Goal: Information Seeking & Learning: Learn about a topic

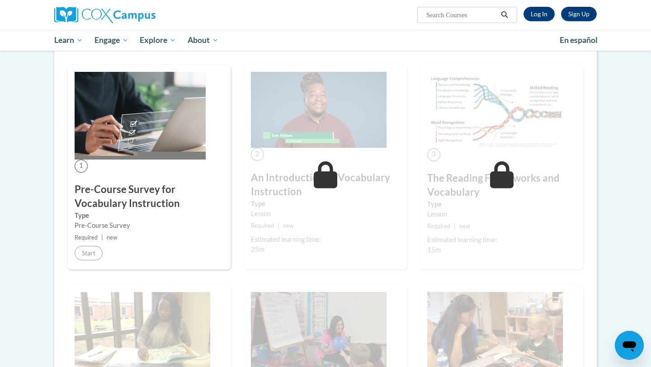
scroll to position [172, 0]
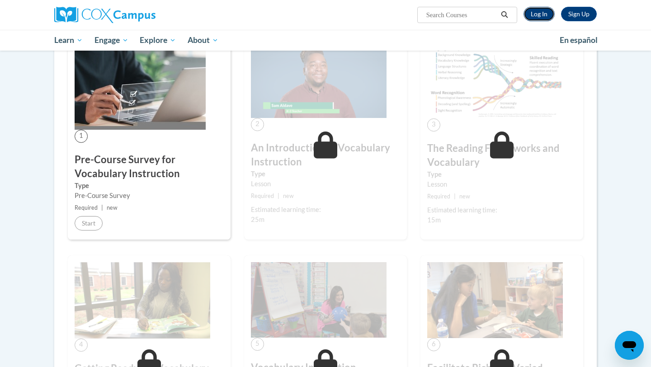
click at [536, 10] on link "Log In" at bounding box center [538, 14] width 31 height 14
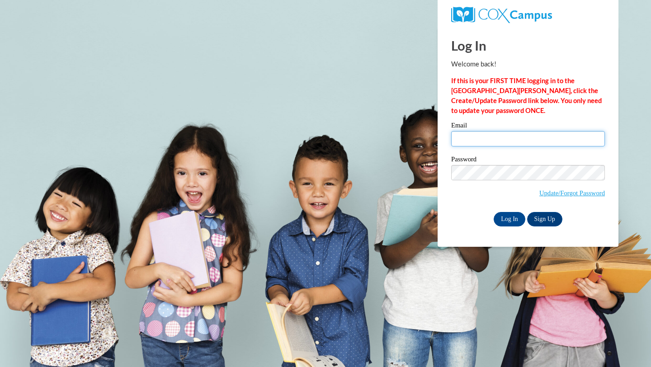
click at [511, 141] on input "Email" at bounding box center [528, 138] width 154 height 15
type input "adbaum4329@ung.edu"
click at [508, 215] on input "Log In" at bounding box center [510, 219] width 32 height 14
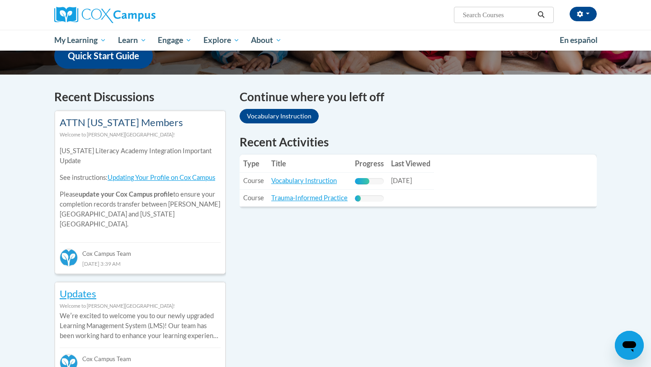
scroll to position [245, 0]
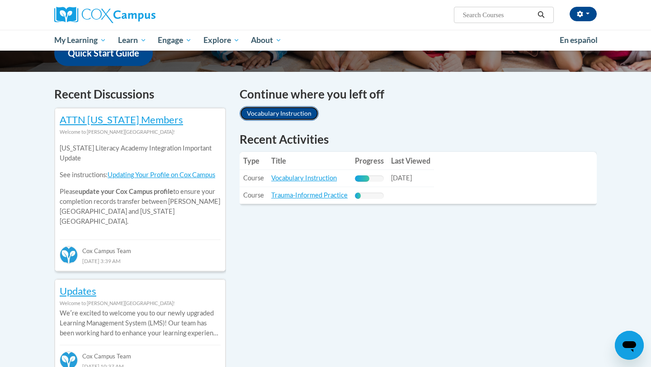
click at [276, 111] on link "Vocabulary Instruction" at bounding box center [279, 113] width 79 height 14
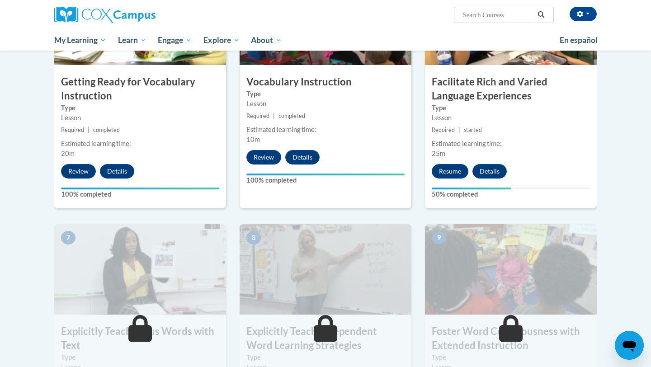
scroll to position [510, 0]
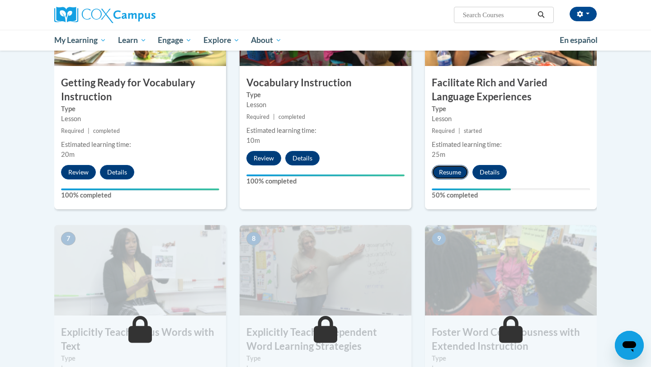
click at [457, 165] on button "Resume" at bounding box center [450, 172] width 37 height 14
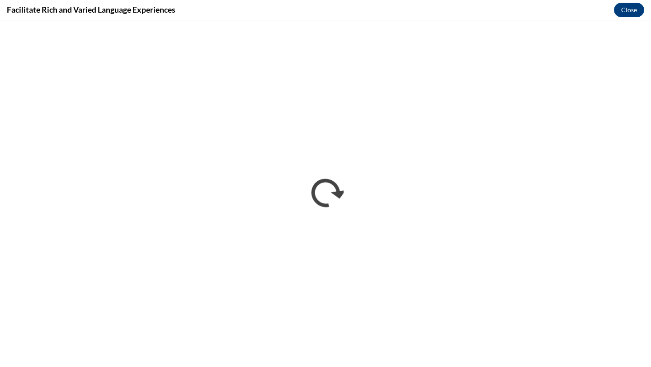
scroll to position [0, 0]
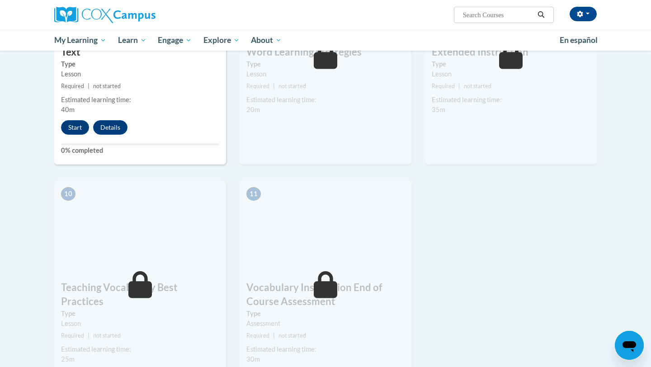
scroll to position [788, 0]
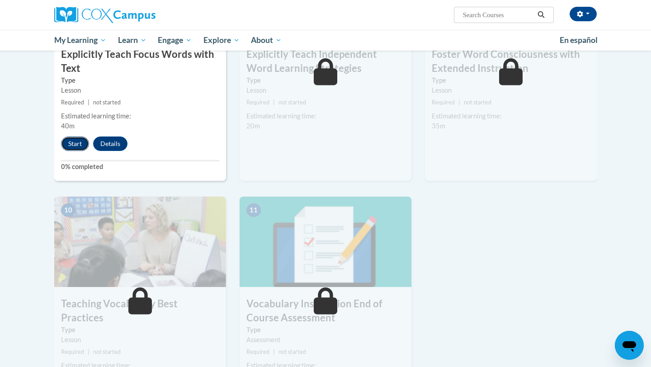
click at [77, 138] on button "Start" at bounding box center [75, 143] width 28 height 14
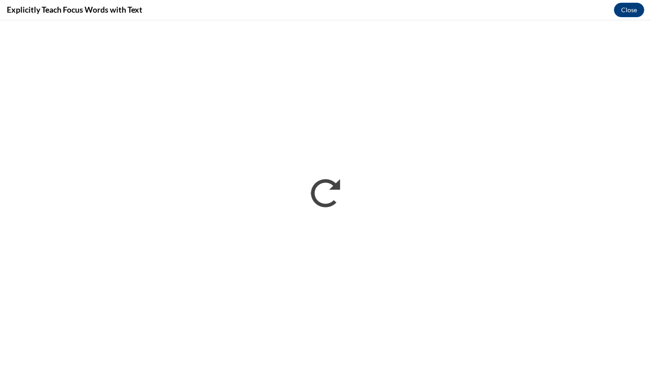
scroll to position [0, 0]
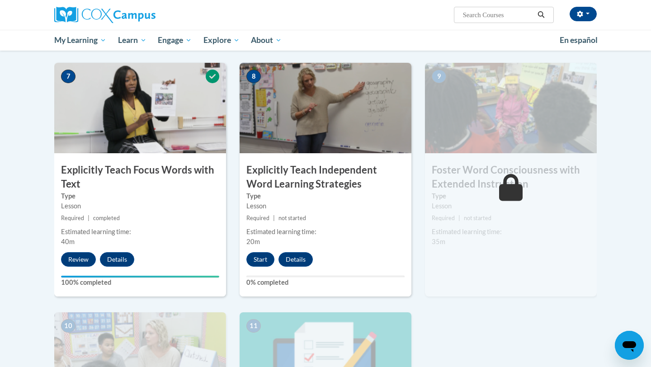
scroll to position [697, 0]
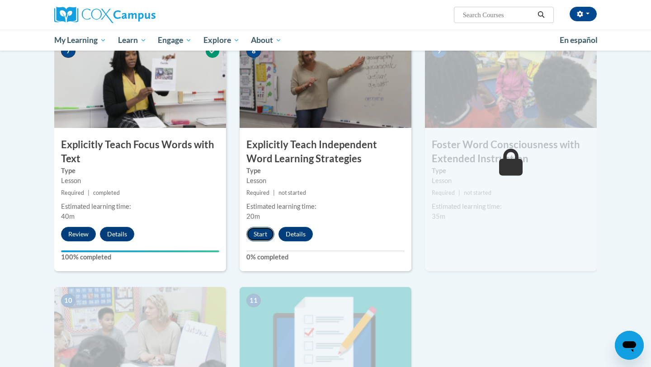
click at [263, 232] on button "Start" at bounding box center [260, 234] width 28 height 14
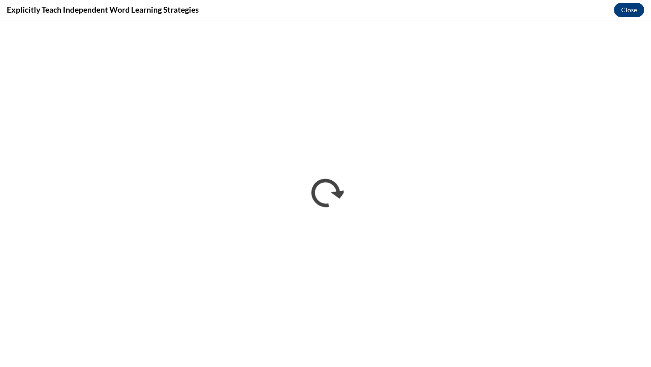
scroll to position [0, 0]
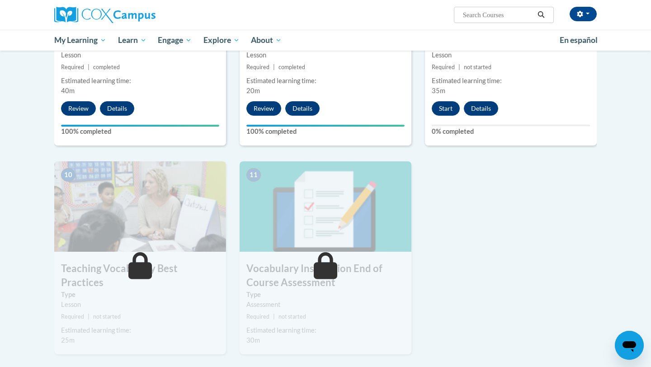
scroll to position [822, 0]
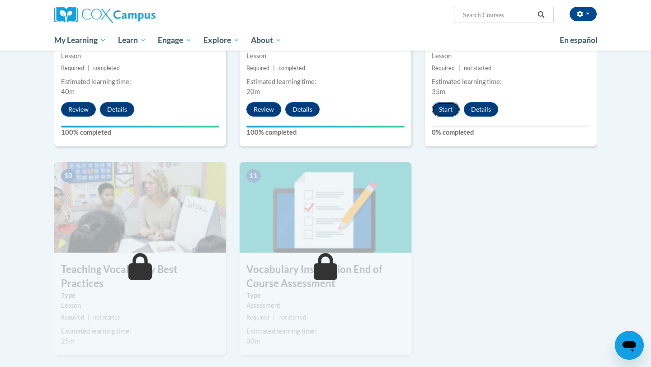
click at [456, 108] on button "Start" at bounding box center [446, 109] width 28 height 14
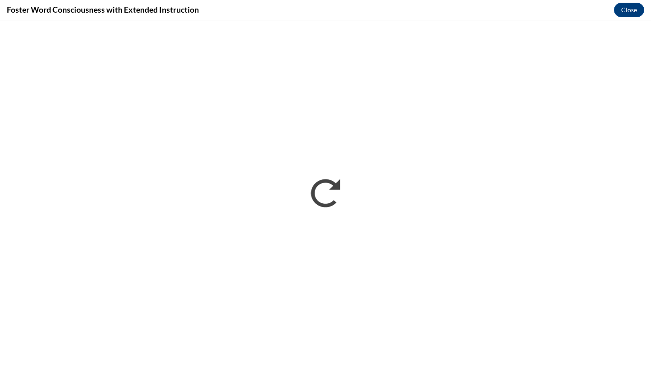
scroll to position [0, 0]
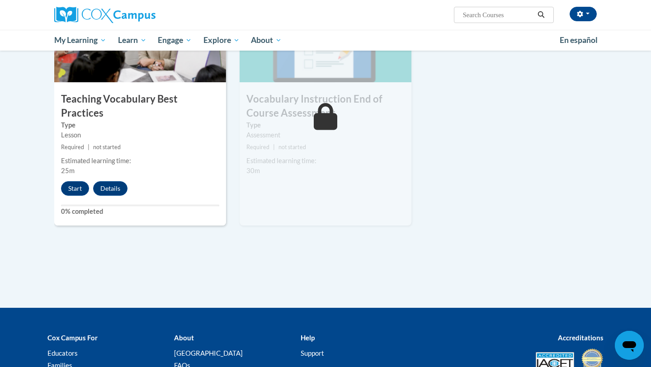
scroll to position [971, 0]
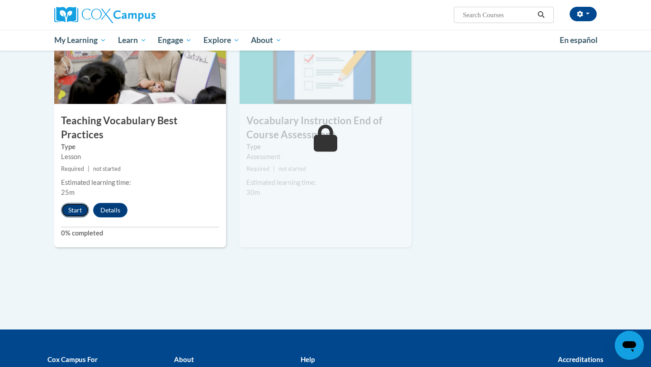
click at [75, 203] on button "Start" at bounding box center [75, 210] width 28 height 14
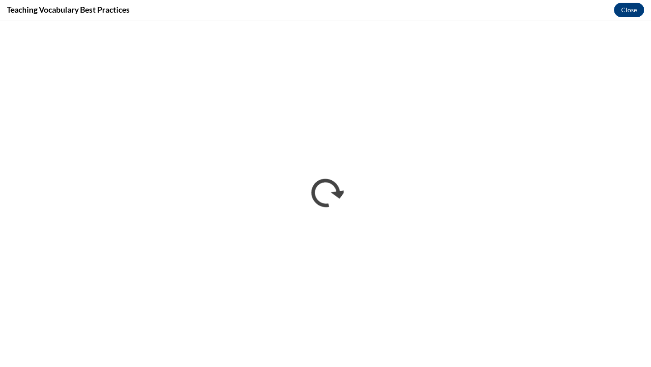
scroll to position [0, 0]
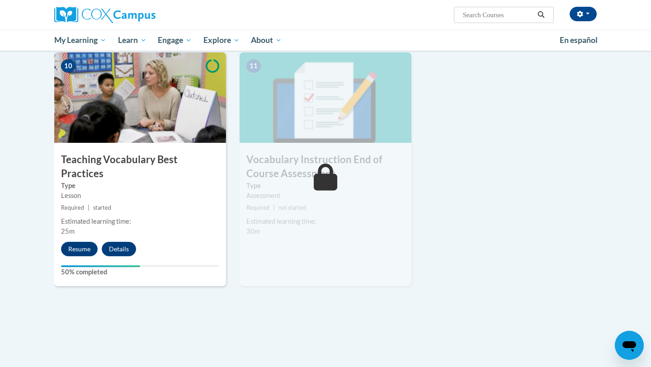
scroll to position [936, 0]
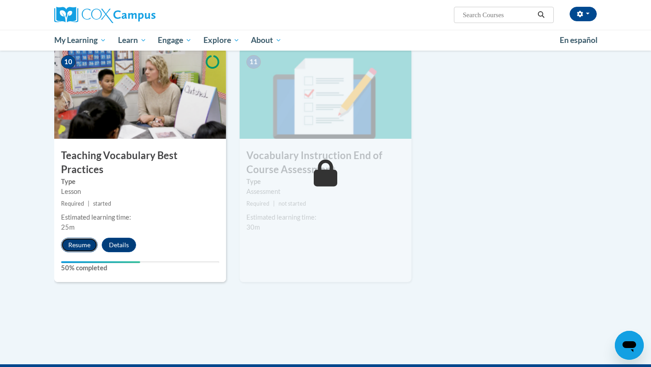
click at [79, 238] on button "Resume" at bounding box center [79, 245] width 37 height 14
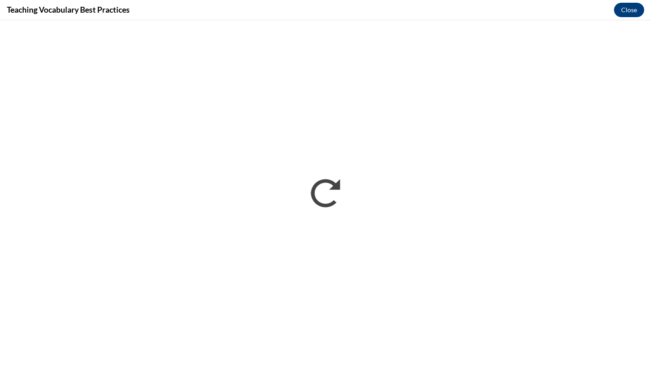
scroll to position [0, 0]
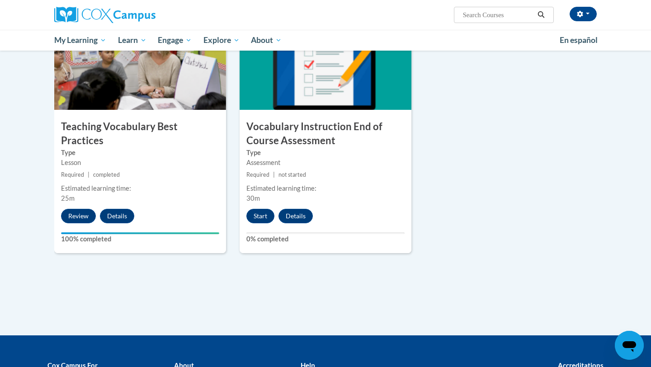
scroll to position [1031, 0]
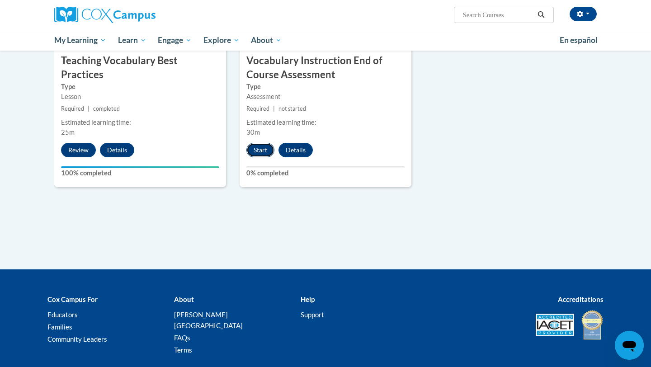
click at [266, 150] on button "Start" at bounding box center [260, 150] width 28 height 14
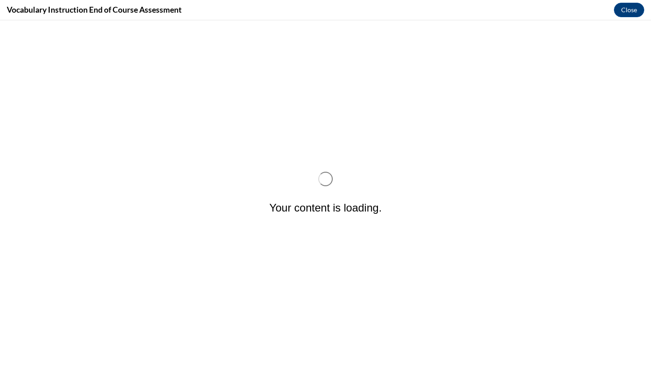
scroll to position [0, 0]
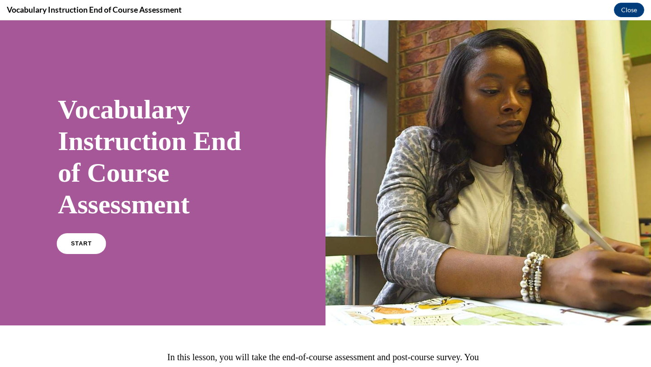
click at [78, 237] on link "START" at bounding box center [80, 243] width 49 height 21
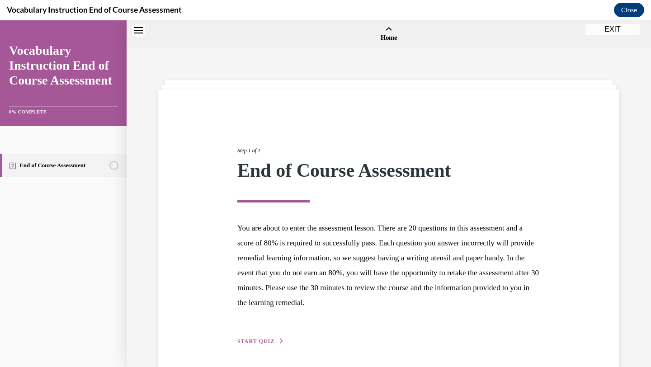
scroll to position [28, 0]
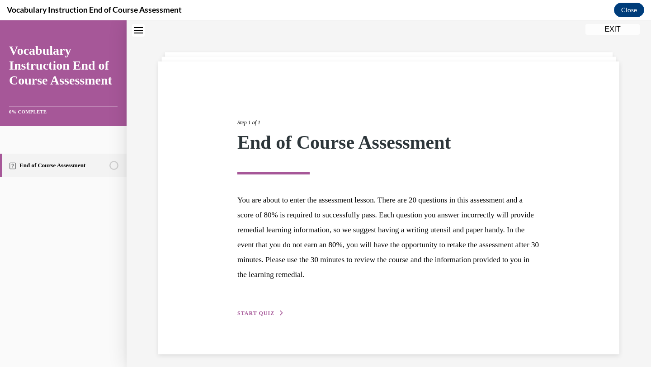
click at [254, 307] on div "Step 1 of 1 End of Course Assessment You are about to enter the assessment less…" at bounding box center [388, 208] width 316 height 221
click at [261, 311] on span "START QUIZ" at bounding box center [255, 313] width 37 height 6
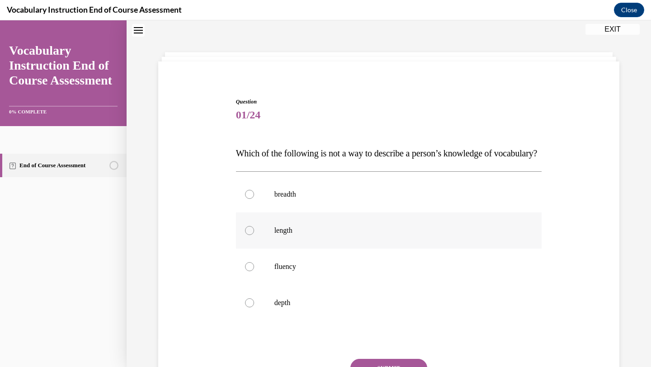
scroll to position [28, 0]
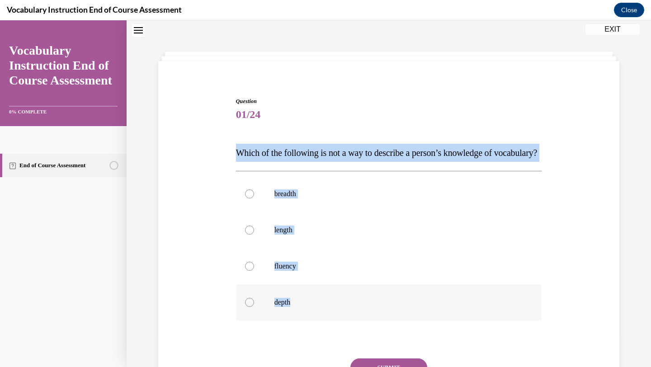
drag, startPoint x: 231, startPoint y: 151, endPoint x: 365, endPoint y: 336, distance: 227.5
click at [365, 336] on div "Question 01/24 Which of the following is not a way to describe a person’s knowl…" at bounding box center [388, 251] width 465 height 362
copy div "Which of the following is not a way to describe a person’s knowledge of vocabul…"
click at [285, 237] on label "length" at bounding box center [389, 230] width 306 height 36
click at [254, 235] on input "length" at bounding box center [249, 230] width 9 height 9
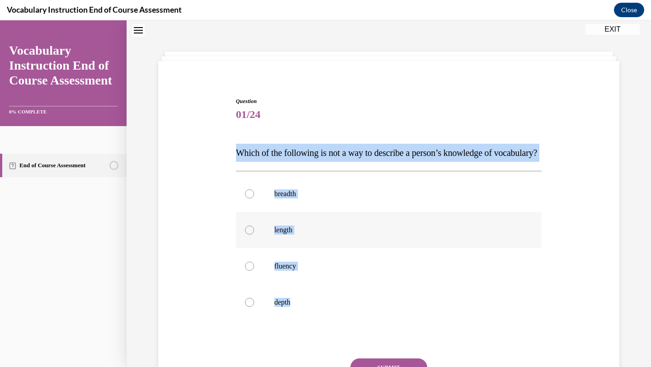
radio input "true"
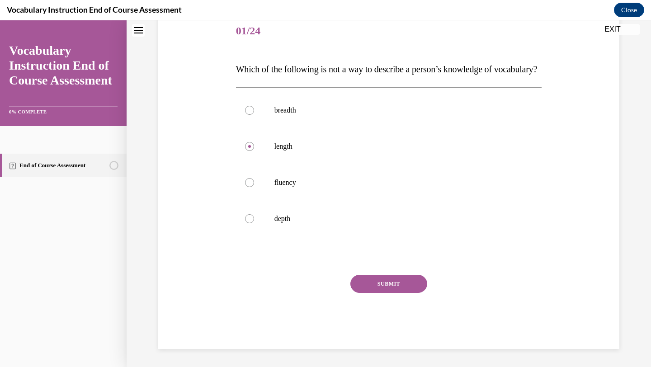
click at [379, 278] on button "SUBMIT" at bounding box center [388, 284] width 77 height 18
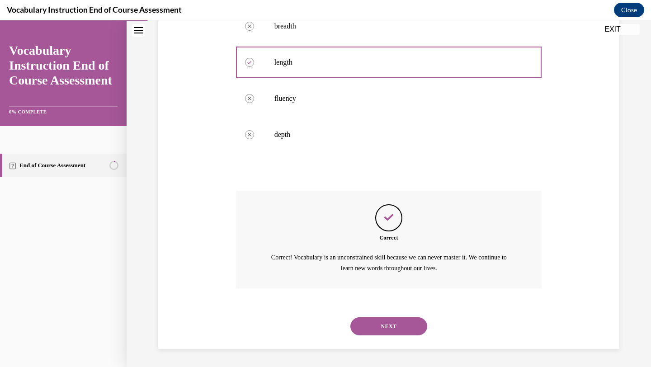
click at [370, 319] on button "NEXT" at bounding box center [388, 326] width 77 height 18
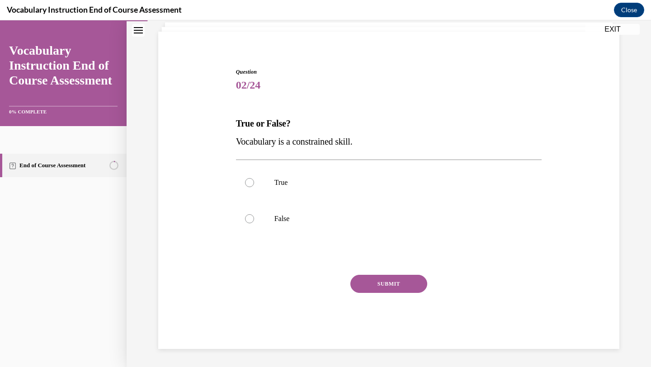
scroll to position [58, 0]
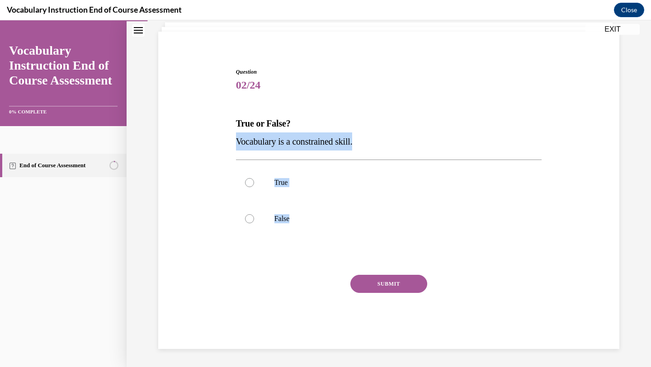
drag, startPoint x: 237, startPoint y: 142, endPoint x: 333, endPoint y: 238, distance: 135.2
click at [333, 238] on div "Question 02/24 True or False? Vocabulary is a constrained skill. True False Inc…" at bounding box center [389, 208] width 306 height 281
copy div "Vocabulary is a constrained skill. True False"
click at [284, 214] on label "False" at bounding box center [389, 219] width 306 height 36
click at [254, 214] on input "False" at bounding box center [249, 218] width 9 height 9
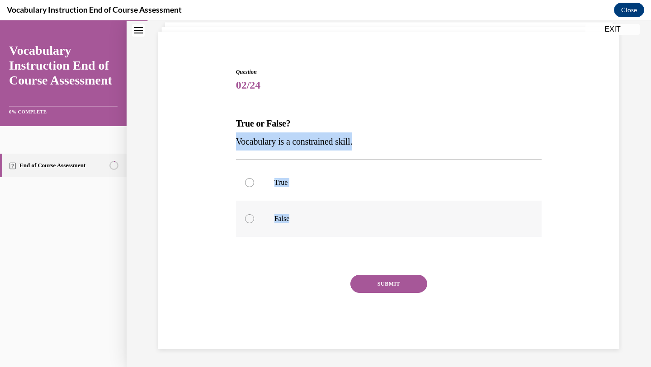
radio input "true"
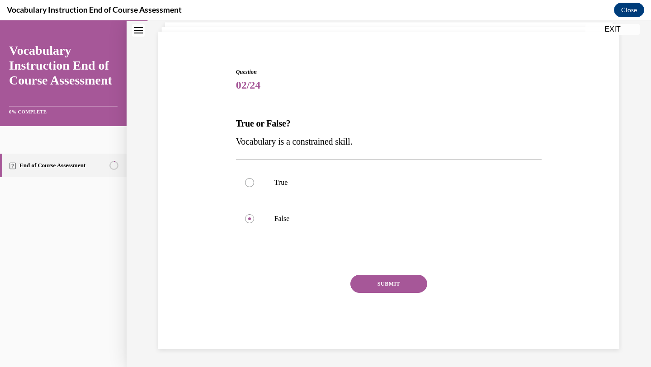
click at [381, 274] on div "Question 02/24 True or False? Vocabulary is a constrained skill. True False Cor…" at bounding box center [389, 208] width 306 height 281
click at [378, 283] on button "SUBMIT" at bounding box center [388, 284] width 77 height 18
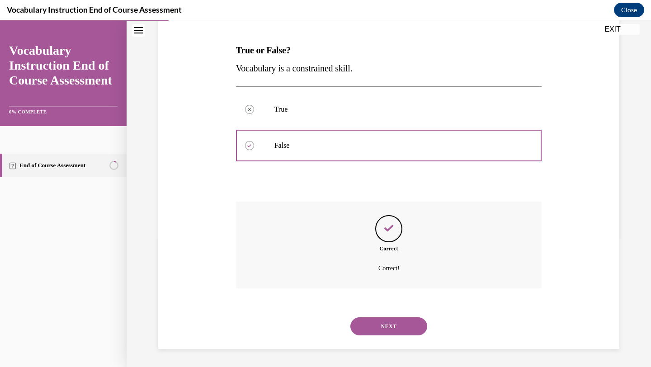
click at [381, 328] on button "NEXT" at bounding box center [388, 326] width 77 height 18
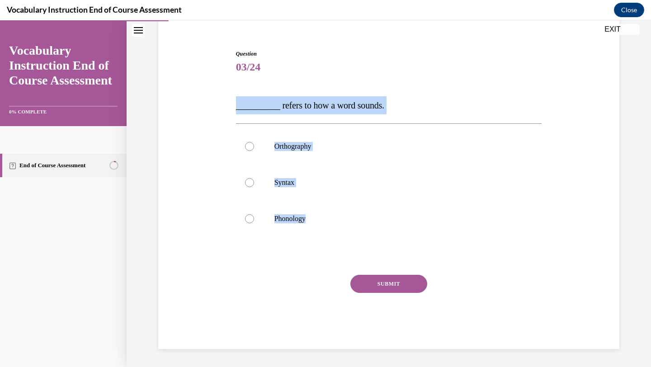
drag, startPoint x: 231, startPoint y: 103, endPoint x: 371, endPoint y: 263, distance: 212.3
click at [371, 263] on div "Question 03/24 __________ refers to how a word sounds. Orthography Syntax Phono…" at bounding box center [388, 186] width 465 height 326
copy div "__________ refers to how a word sounds. Orthography Syntax Phonology Incorrect …"
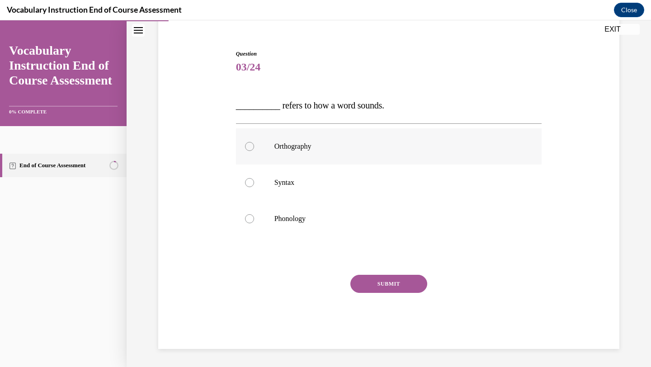
click at [266, 146] on label "Orthography" at bounding box center [389, 146] width 306 height 36
click at [254, 146] on input "Orthography" at bounding box center [249, 146] width 9 height 9
radio input "true"
click at [362, 271] on div "Question 03/24 __________ refers to how a word sounds. Orthography Syntax Phono…" at bounding box center [389, 199] width 306 height 299
click at [362, 278] on button "SUBMIT" at bounding box center [388, 284] width 77 height 18
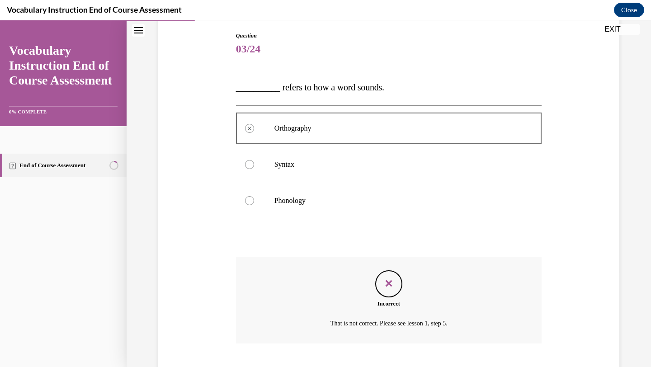
scroll to position [149, 0]
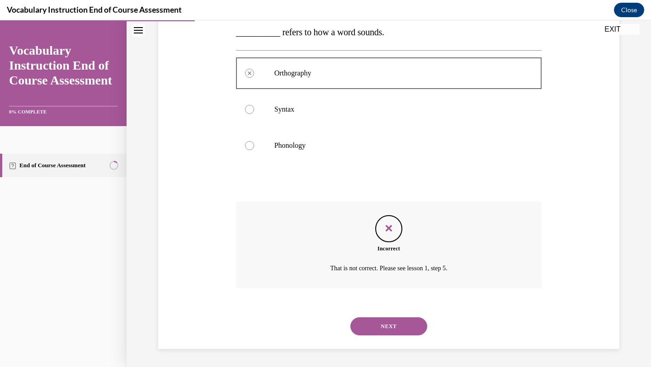
click at [367, 323] on button "NEXT" at bounding box center [388, 326] width 77 height 18
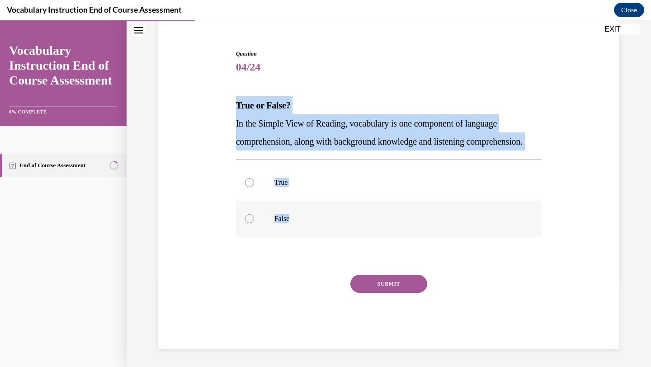
drag, startPoint x: 235, startPoint y: 87, endPoint x: 304, endPoint y: 220, distance: 150.2
click at [304, 220] on div "Question 04/24 True or False? In the Simple View of Reading, vocabulary is one …" at bounding box center [389, 192] width 310 height 313
copy div "True or False? In the Simple View of Reading, vocabulary is one component of la…"
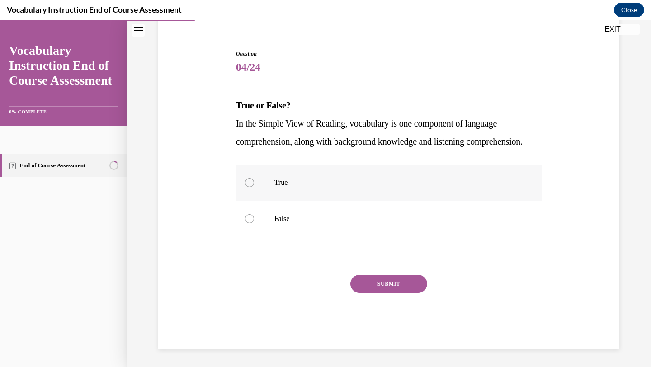
click at [259, 171] on label "True" at bounding box center [389, 183] width 306 height 36
click at [254, 178] on input "True" at bounding box center [249, 182] width 9 height 9
radio input "true"
click at [367, 289] on button "SUBMIT" at bounding box center [388, 284] width 77 height 18
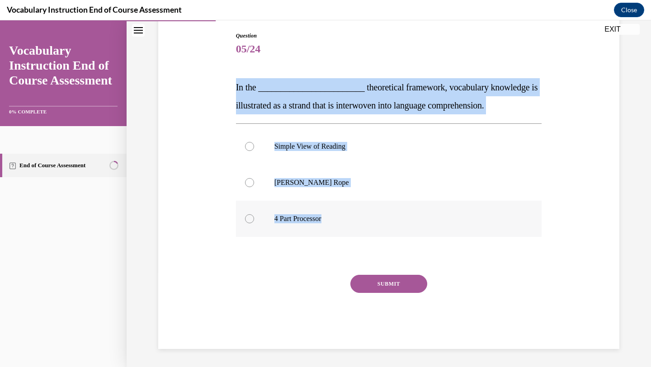
drag, startPoint x: 234, startPoint y: 87, endPoint x: 340, endPoint y: 221, distance: 170.8
click at [340, 221] on div "Question 05/24 In the ________________________ theoretical framework, vocabular…" at bounding box center [389, 183] width 310 height 331
copy div "In the ________________________ theoretical framework, vocabulary knowledge is …"
click at [293, 184] on p "Scarborough's Rope" at bounding box center [396, 182] width 245 height 9
click at [254, 184] on input "Scarborough's Rope" at bounding box center [249, 182] width 9 height 9
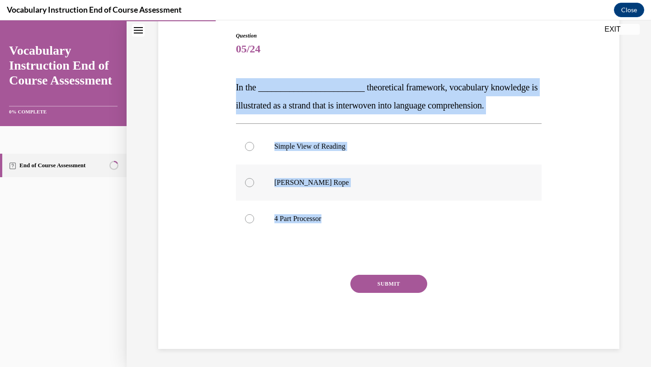
radio input "true"
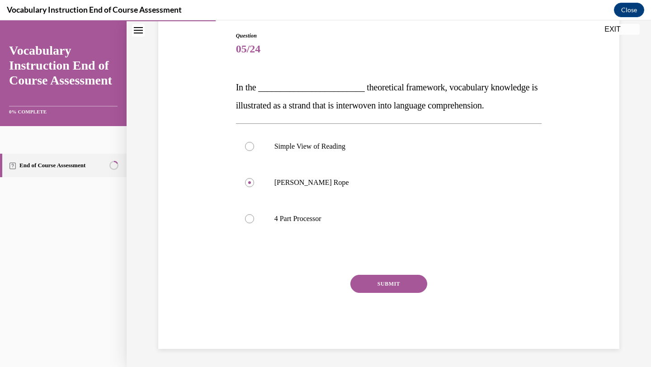
click at [381, 289] on button "SUBMIT" at bounding box center [388, 284] width 77 height 18
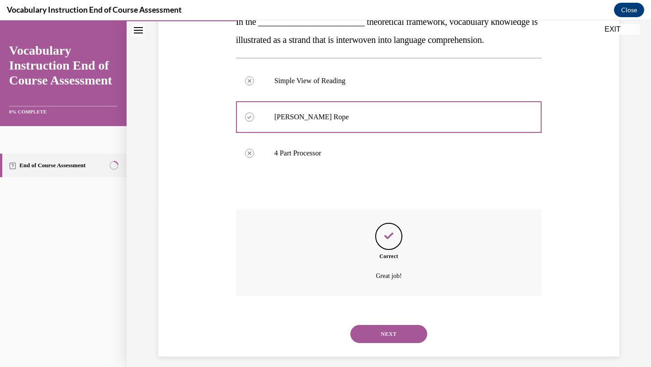
scroll to position [167, 0]
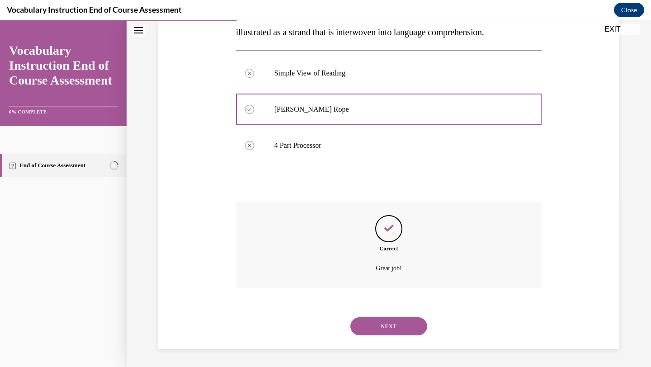
click at [382, 318] on button "NEXT" at bounding box center [388, 326] width 77 height 18
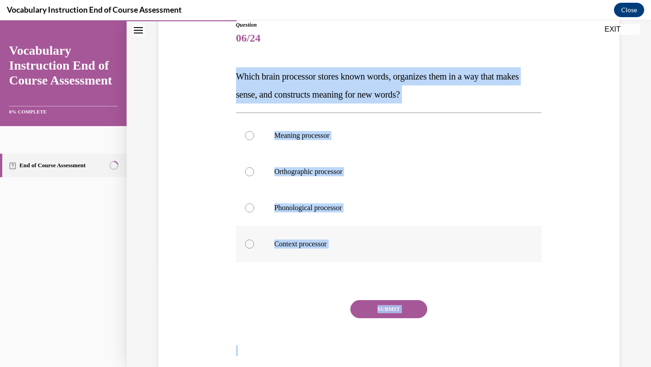
scroll to position [110, 0]
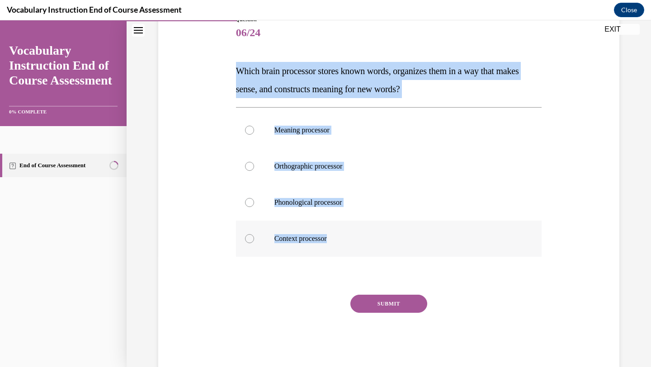
drag, startPoint x: 234, startPoint y: 176, endPoint x: 340, endPoint y: 243, distance: 125.9
click at [340, 243] on div "Question 06/24 Which brain processor stores known words, organizes them in a wa…" at bounding box center [389, 185] width 310 height 367
copy div "Which brain processor stores known words, organizes them in a way that makes se…"
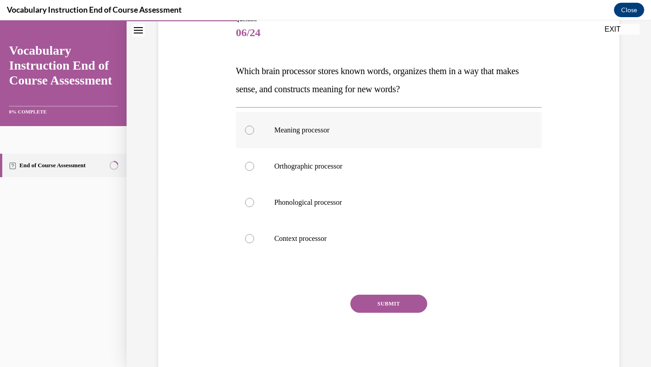
click at [294, 131] on p "Meaning processor" at bounding box center [396, 130] width 245 height 9
click at [254, 131] on input "Meaning processor" at bounding box center [249, 130] width 9 height 9
radio input "true"
click at [370, 296] on button "SUBMIT" at bounding box center [388, 304] width 77 height 18
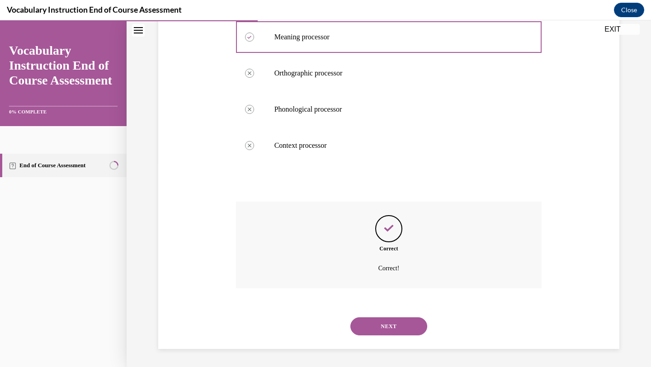
click at [376, 318] on button "NEXT" at bounding box center [388, 326] width 77 height 18
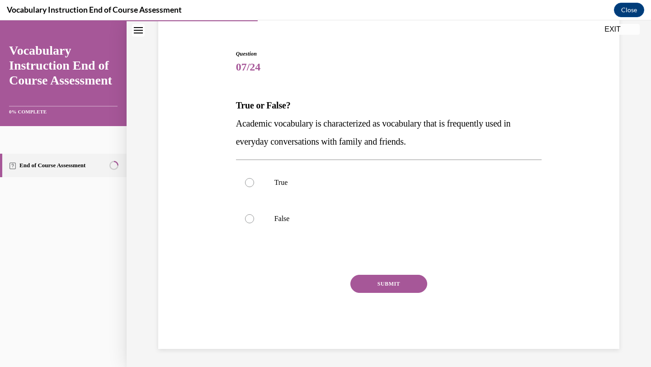
scroll to position [76, 0]
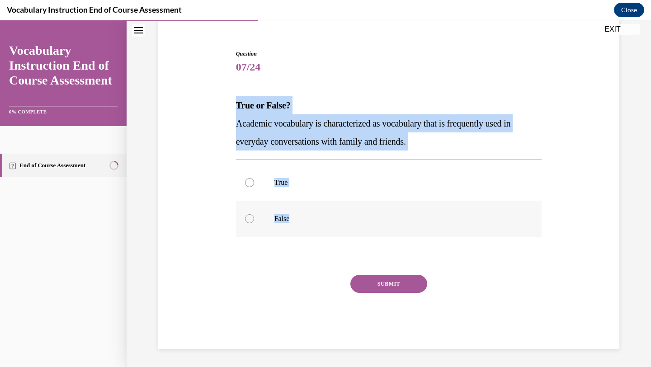
drag, startPoint x: 237, startPoint y: 105, endPoint x: 310, endPoint y: 233, distance: 147.4
click at [310, 233] on div "Question 07/24 True or False? Academic vocabulary is characterized as vocabular…" at bounding box center [389, 199] width 306 height 299
copy div "True or False? Academic vocabulary is characterized as vocabulary that is frequ…"
click at [272, 211] on label "False" at bounding box center [389, 219] width 306 height 36
click at [254, 214] on input "False" at bounding box center [249, 218] width 9 height 9
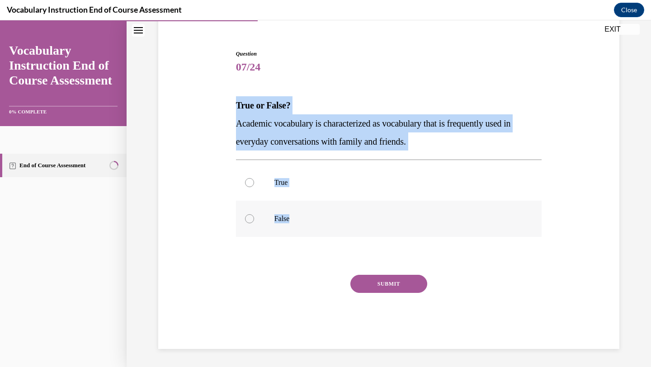
radio input "true"
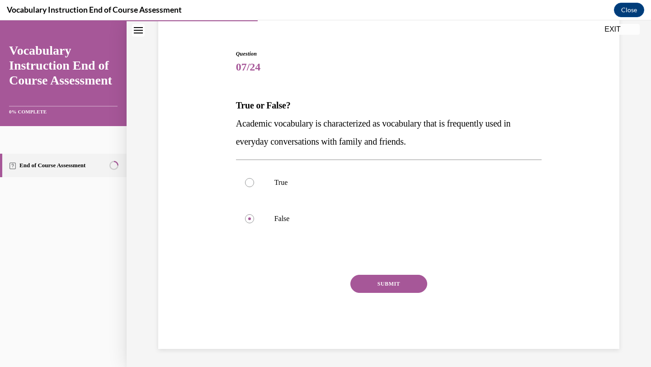
click at [373, 280] on button "SUBMIT" at bounding box center [388, 284] width 77 height 18
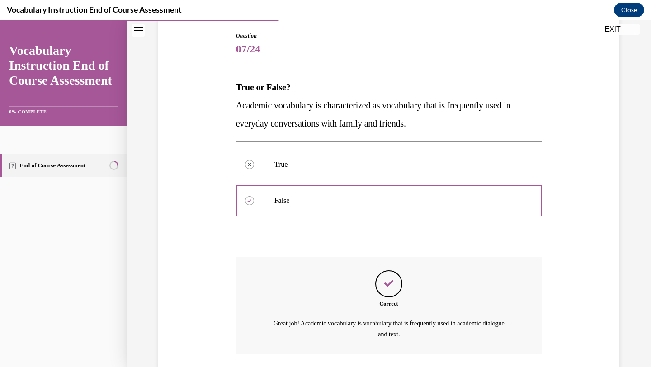
scroll to position [160, 0]
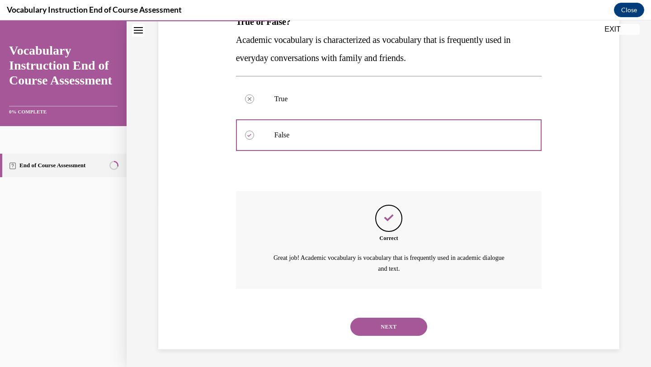
click at [360, 323] on button "NEXT" at bounding box center [388, 327] width 77 height 18
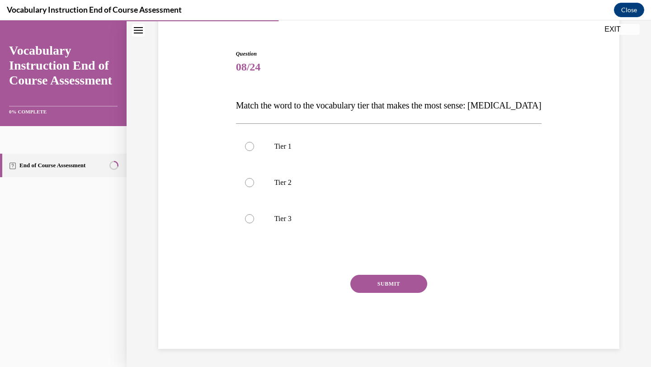
scroll to position [76, 0]
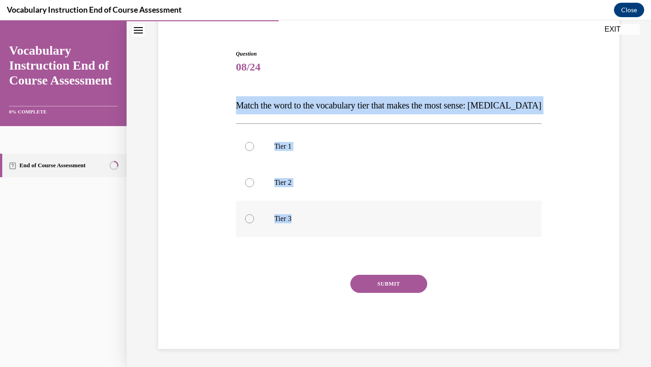
drag, startPoint x: 234, startPoint y: 100, endPoint x: 319, endPoint y: 230, distance: 154.8
click at [320, 230] on div "Question 08/24 Match the word to the vocabulary tier that makes the most sense:…" at bounding box center [389, 192] width 310 height 313
copy div "Match the word to the vocabulary tier that makes the most sense: anaphylaxis Ti…"
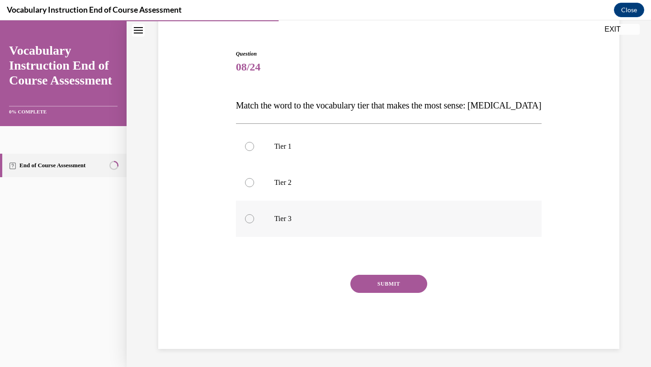
click at [290, 217] on p "Tier 3" at bounding box center [396, 218] width 245 height 9
click at [254, 217] on input "Tier 3" at bounding box center [249, 218] width 9 height 9
radio input "true"
click at [369, 273] on div "Question 08/24 Match the word to the vocabulary tier that makes the most sense:…" at bounding box center [389, 199] width 306 height 299
click at [370, 285] on button "SUBMIT" at bounding box center [388, 284] width 77 height 18
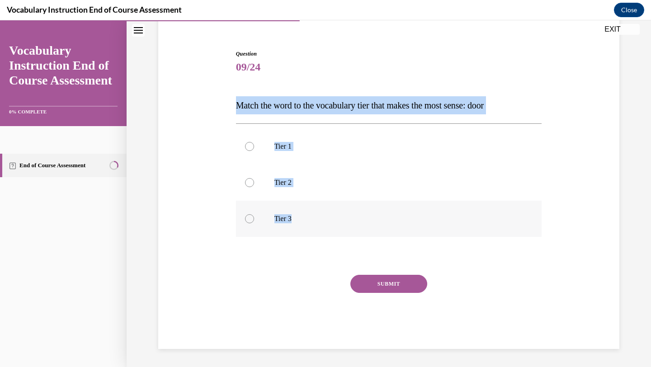
drag, startPoint x: 238, startPoint y: 104, endPoint x: 308, endPoint y: 219, distance: 134.5
click at [308, 219] on div "Question 09/24 Match the word to the vocabulary tier that makes the most sense:…" at bounding box center [389, 192] width 310 height 313
copy div "Match the word to the vocabulary tier that makes the most sense: door Tier 1 Ti…"
click at [259, 146] on label "Tier 1" at bounding box center [389, 146] width 306 height 36
click at [254, 146] on input "Tier 1" at bounding box center [249, 146] width 9 height 9
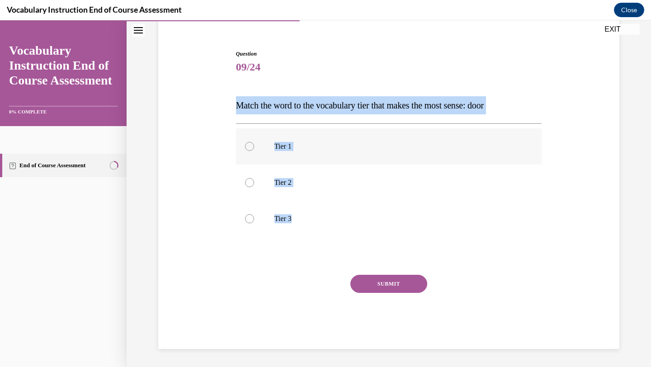
radio input "true"
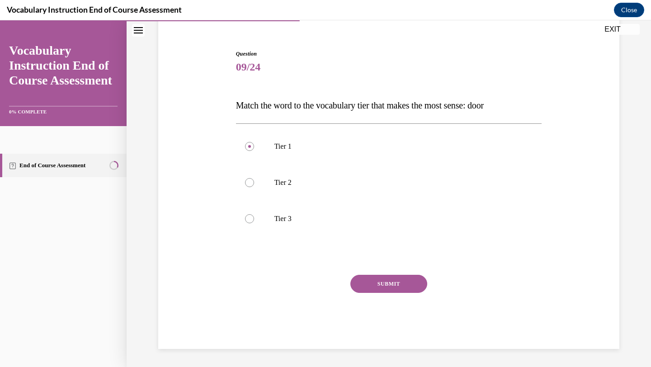
click at [387, 285] on button "SUBMIT" at bounding box center [388, 284] width 77 height 18
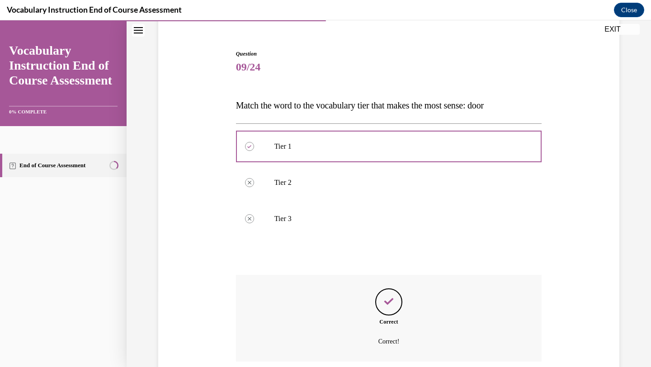
scroll to position [149, 0]
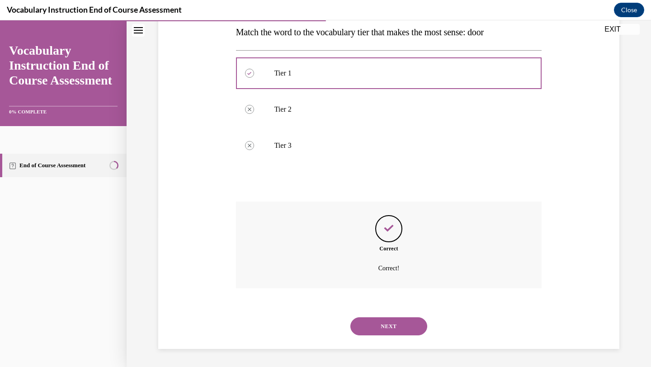
click at [388, 329] on button "NEXT" at bounding box center [388, 326] width 77 height 18
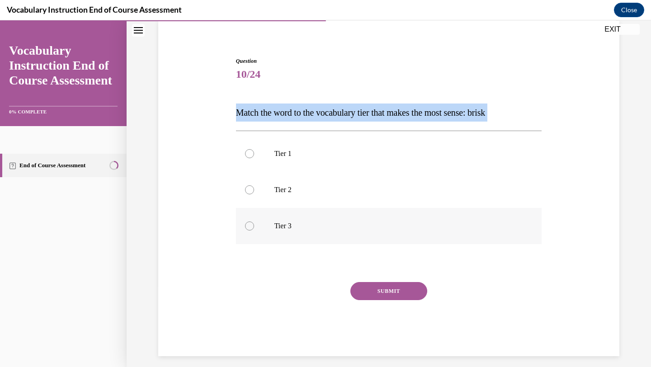
scroll to position [76, 0]
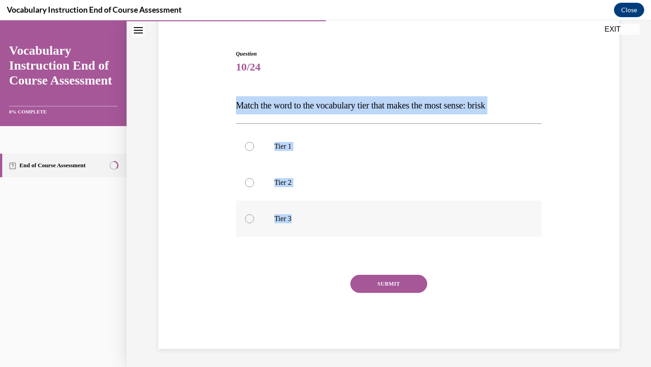
drag, startPoint x: 233, startPoint y: 101, endPoint x: 331, endPoint y: 220, distance: 154.1
click at [331, 220] on div "Question 10/24 Match the word to the vocabulary tier that makes the most sense:…" at bounding box center [388, 186] width 465 height 326
copy div "Match the word to the vocabulary tier that makes the most sense: brisk Tier 1 T…"
click at [314, 181] on p "Tier 2" at bounding box center [396, 182] width 245 height 9
click at [254, 181] on input "Tier 2" at bounding box center [249, 182] width 9 height 9
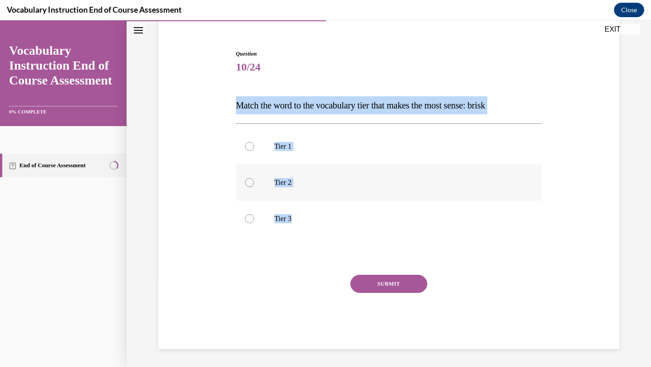
radio input "true"
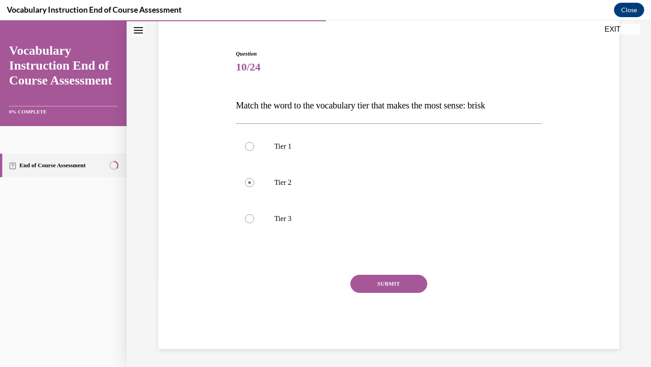
click at [371, 276] on button "SUBMIT" at bounding box center [388, 284] width 77 height 18
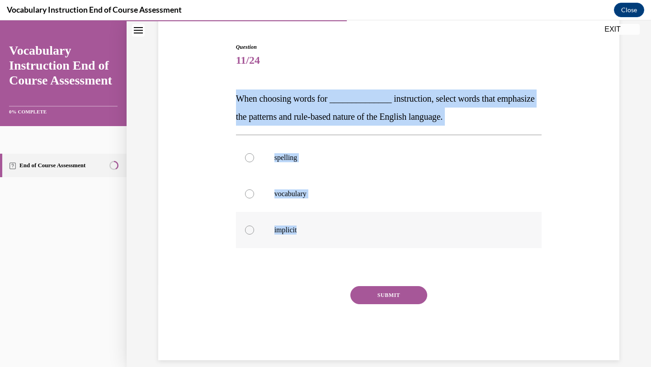
scroll to position [86, 0]
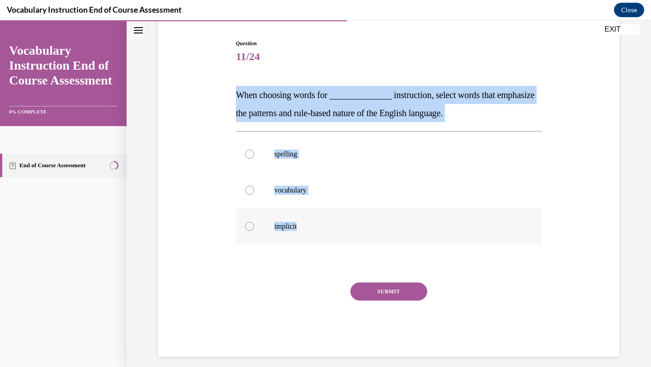
drag, startPoint x: 231, startPoint y: 87, endPoint x: 334, endPoint y: 229, distance: 175.1
click at [335, 229] on div "Question 11/24 When choosing words for ______________ instruction, select words…" at bounding box center [388, 184] width 465 height 344
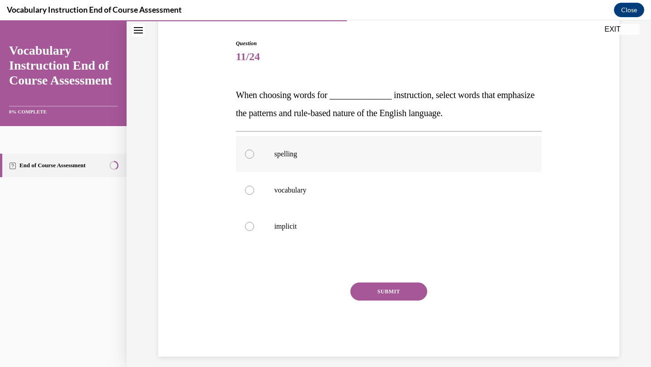
click at [285, 159] on label "spelling" at bounding box center [389, 154] width 306 height 36
click at [254, 159] on input "spelling" at bounding box center [249, 154] width 9 height 9
radio input "true"
click at [307, 176] on label "vocabulary" at bounding box center [389, 190] width 306 height 36
click at [254, 186] on input "vocabulary" at bounding box center [249, 190] width 9 height 9
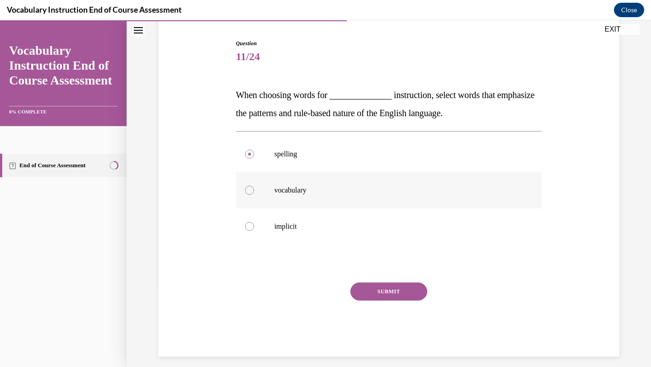
radio input "true"
click at [361, 299] on button "SUBMIT" at bounding box center [388, 291] width 77 height 18
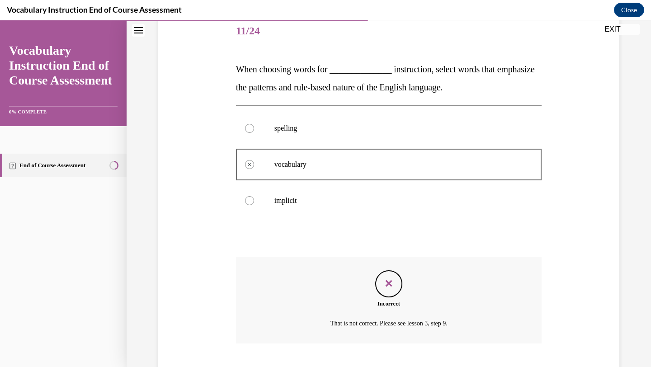
scroll to position [167, 0]
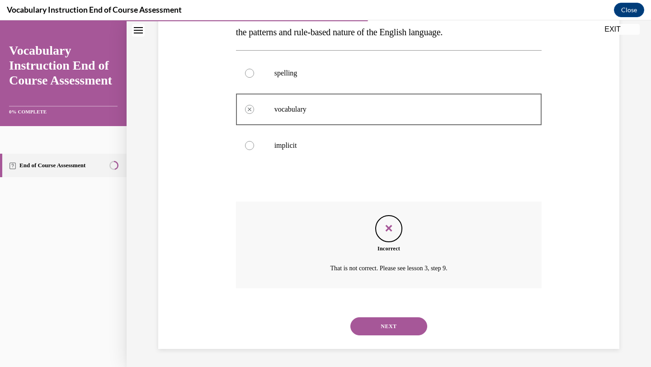
click at [375, 329] on button "NEXT" at bounding box center [388, 326] width 77 height 18
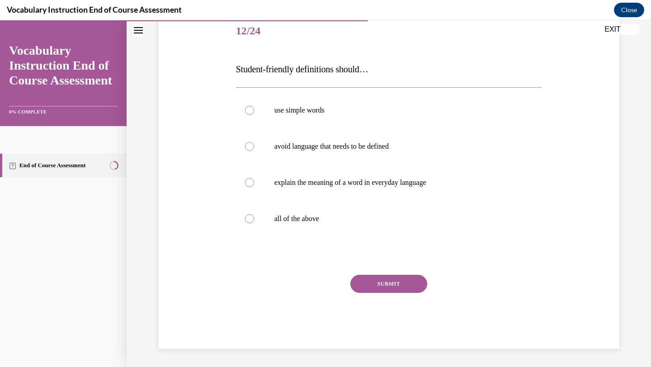
scroll to position [100, 0]
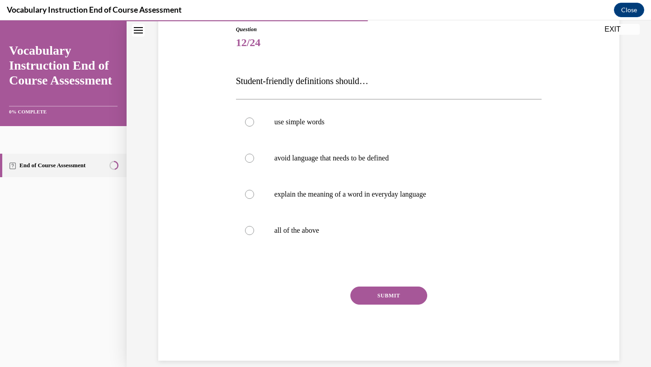
click at [371, 320] on div "SUBMIT" at bounding box center [389, 309] width 306 height 45
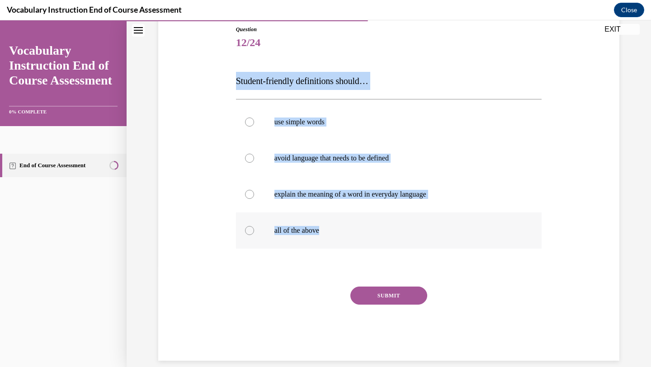
drag, startPoint x: 231, startPoint y: 79, endPoint x: 353, endPoint y: 244, distance: 205.2
click at [354, 244] on div "Question 12/24 Student-friendly definitions should… use simple words avoid lang…" at bounding box center [388, 179] width 465 height 362
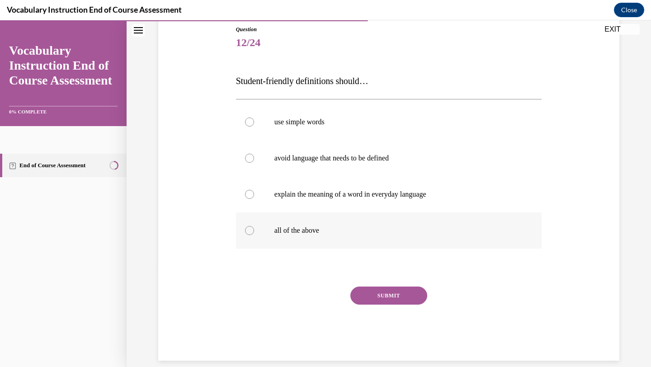
click at [271, 225] on label "all of the above" at bounding box center [389, 230] width 306 height 36
click at [254, 226] on input "all of the above" at bounding box center [249, 230] width 9 height 9
radio input "true"
click at [379, 295] on button "SUBMIT" at bounding box center [388, 296] width 77 height 18
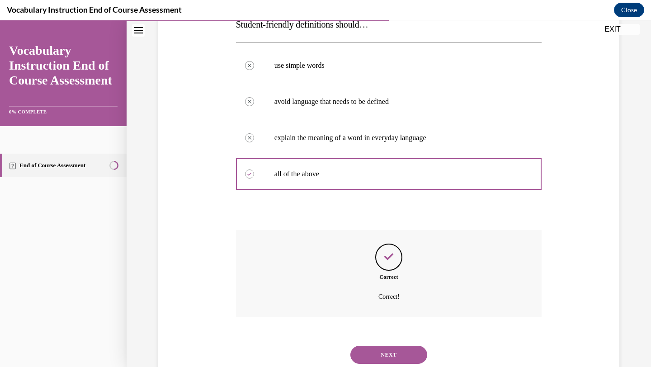
scroll to position [185, 0]
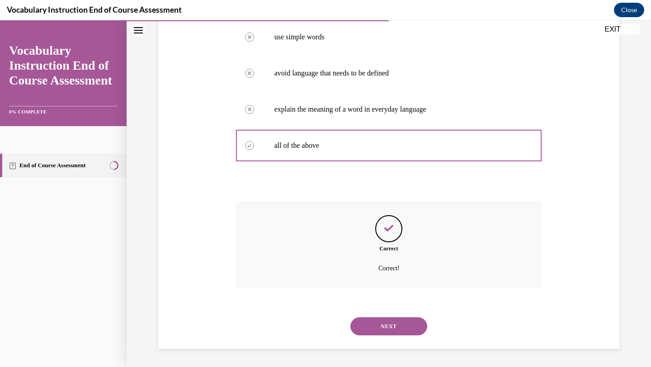
click at [378, 327] on button "NEXT" at bounding box center [388, 326] width 77 height 18
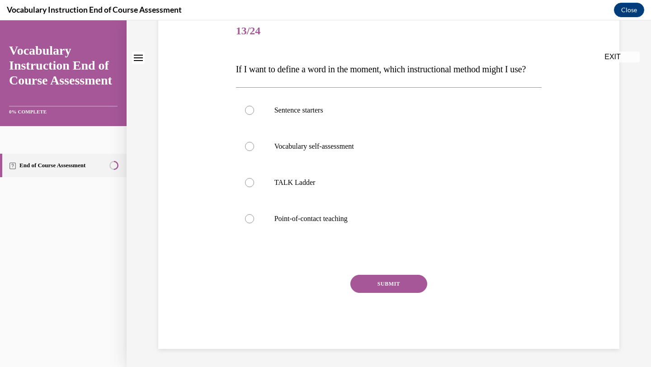
scroll to position [0, 0]
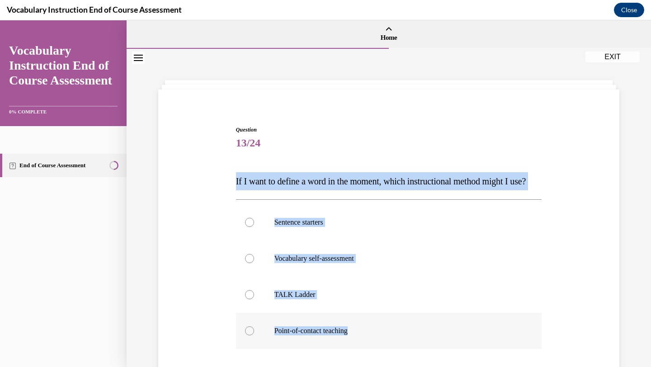
drag, startPoint x: 227, startPoint y: 177, endPoint x: 422, endPoint y: 360, distance: 267.3
click at [422, 360] on div "Question 13/24 If I want to define a word in the moment, which instructional me…" at bounding box center [388, 280] width 465 height 362
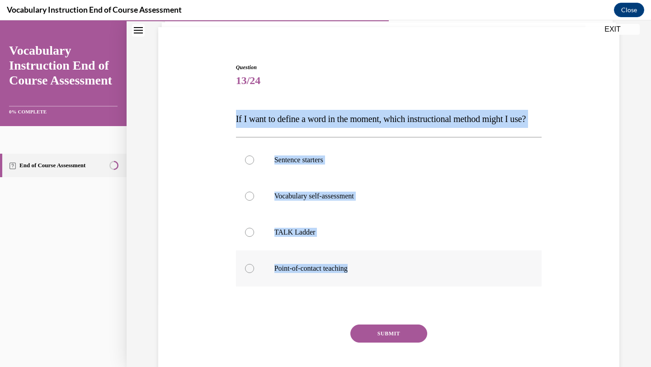
scroll to position [88, 0]
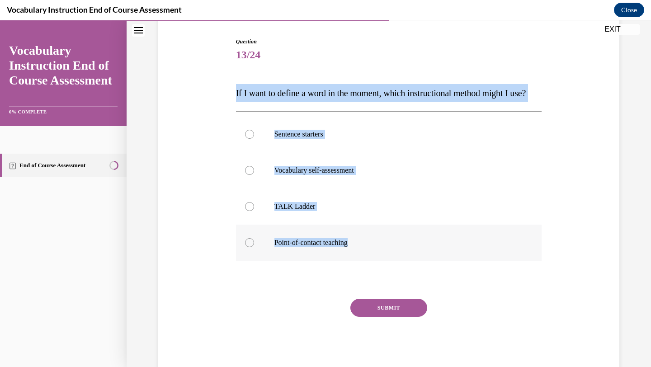
click at [318, 247] on p "Point-of-contact teaching" at bounding box center [396, 242] width 245 height 9
click at [254, 247] on input "Point-of-contact teaching" at bounding box center [249, 242] width 9 height 9
radio input "true"
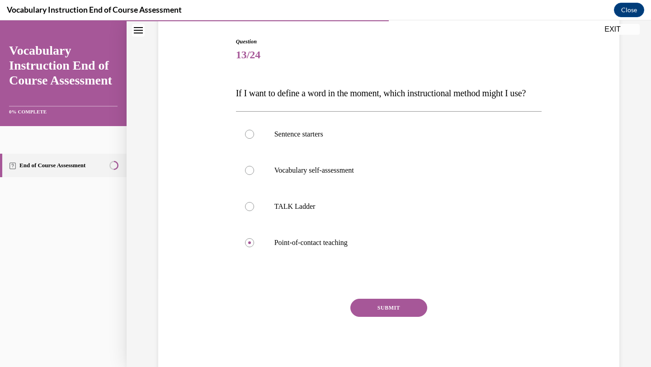
click at [362, 317] on button "SUBMIT" at bounding box center [388, 308] width 77 height 18
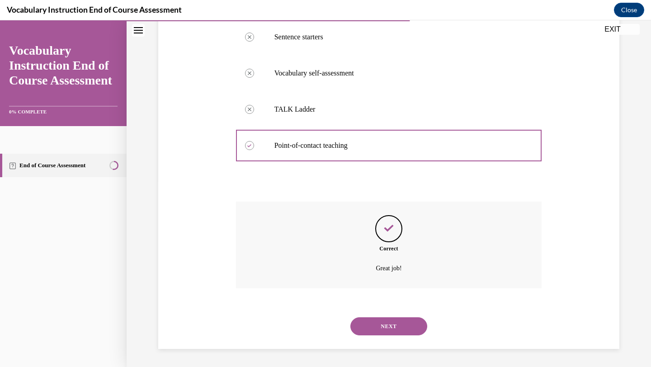
scroll to position [203, 0]
click at [368, 333] on button "NEXT" at bounding box center [388, 326] width 77 height 18
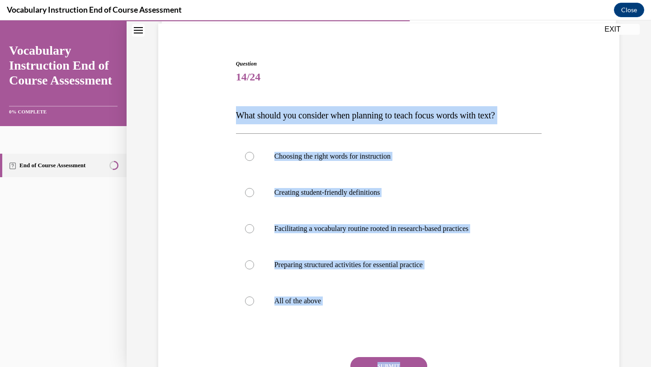
scroll to position [113, 0]
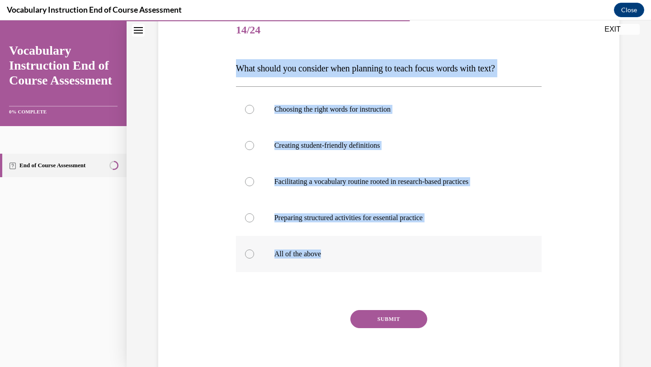
drag, startPoint x: 236, startPoint y: 182, endPoint x: 350, endPoint y: 263, distance: 140.2
click at [351, 263] on div "Question 14/24 What should you consider when planning to teach focus words with…" at bounding box center [389, 198] width 306 height 371
click at [321, 261] on label "All of the above" at bounding box center [389, 254] width 306 height 36
click at [254, 259] on input "All of the above" at bounding box center [249, 253] width 9 height 9
radio input "true"
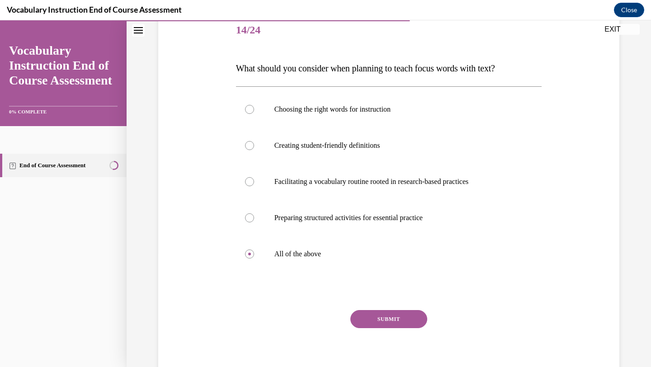
click at [382, 313] on button "SUBMIT" at bounding box center [388, 319] width 77 height 18
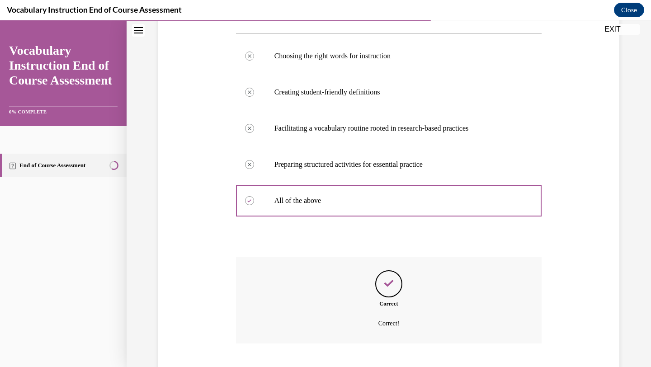
scroll to position [221, 0]
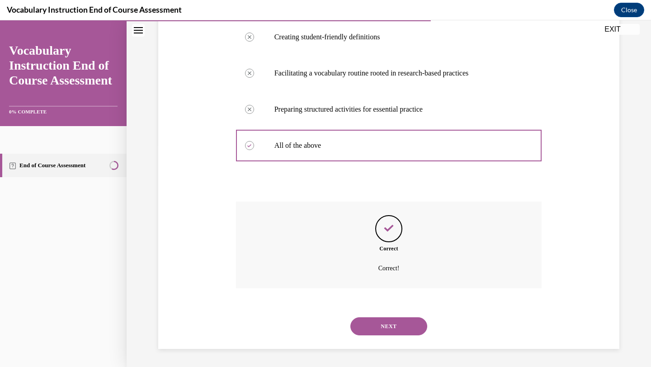
click at [376, 326] on button "NEXT" at bounding box center [388, 326] width 77 height 18
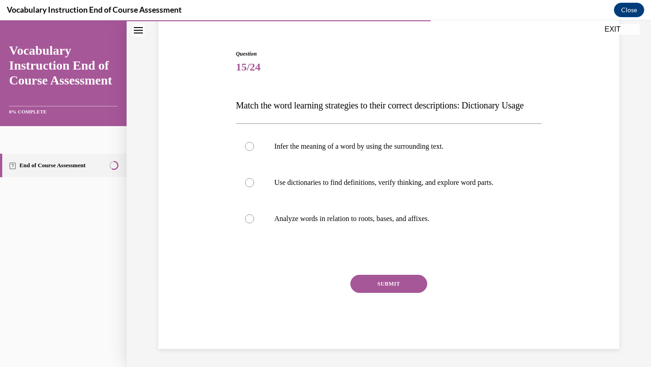
scroll to position [94, 0]
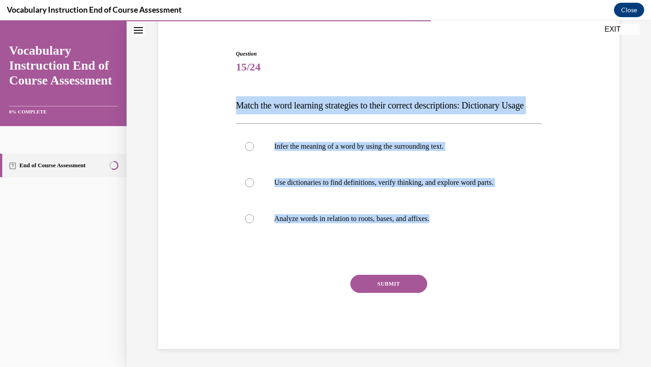
drag, startPoint x: 235, startPoint y: 86, endPoint x: 447, endPoint y: 246, distance: 266.3
click at [448, 246] on div "Question 15/24 Match the word learning strategies to their correct descriptions…" at bounding box center [389, 192] width 310 height 313
click at [355, 176] on label "Use dictionaries to find definitions, verify thinking, and explore word parts." at bounding box center [389, 183] width 306 height 36
click at [254, 178] on input "Use dictionaries to find definitions, verify thinking, and explore word parts." at bounding box center [249, 182] width 9 height 9
radio input "true"
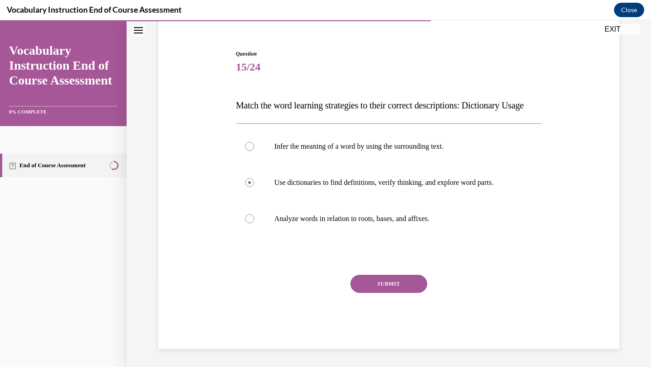
click at [393, 284] on button "SUBMIT" at bounding box center [388, 284] width 77 height 18
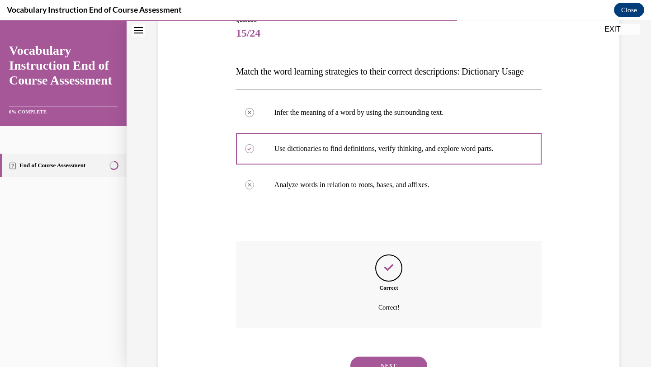
scroll to position [167, 0]
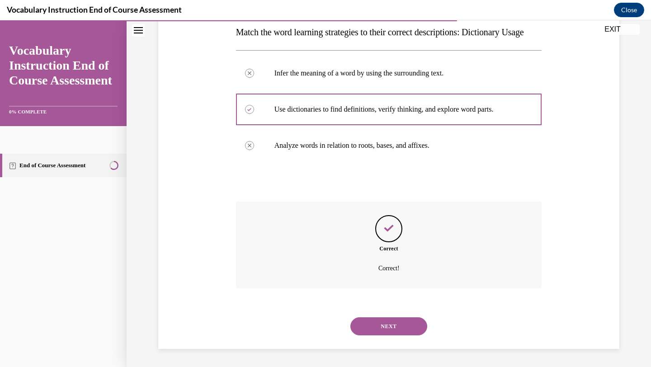
click at [385, 327] on button "NEXT" at bounding box center [388, 326] width 77 height 18
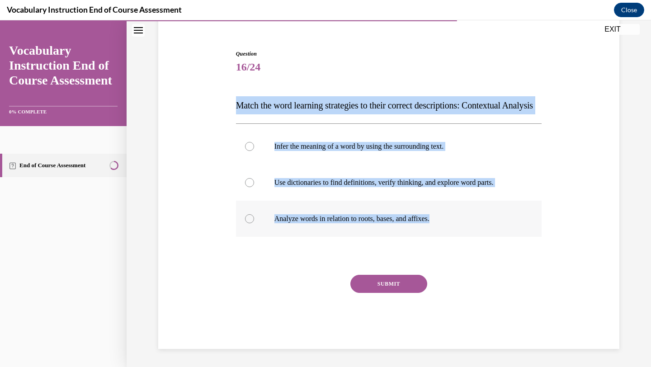
drag, startPoint x: 237, startPoint y: 87, endPoint x: 445, endPoint y: 230, distance: 251.6
click at [445, 230] on div "Question 16/24 Match the word learning strategies to their correct descriptions…" at bounding box center [389, 199] width 306 height 299
click at [313, 137] on label "Infer the meaning of a word by using the surrounding text." at bounding box center [389, 146] width 306 height 36
click at [254, 142] on input "Infer the meaning of a word by using the surrounding text." at bounding box center [249, 146] width 9 height 9
radio input "true"
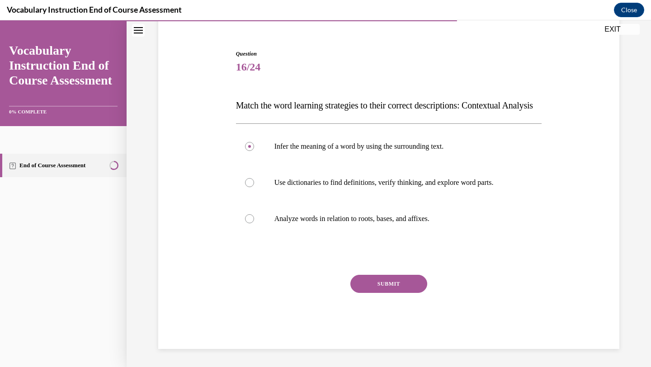
click at [380, 287] on button "SUBMIT" at bounding box center [388, 284] width 77 height 18
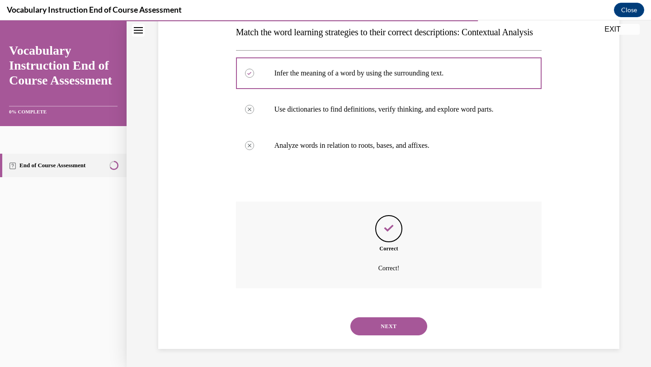
click at [379, 322] on button "NEXT" at bounding box center [388, 326] width 77 height 18
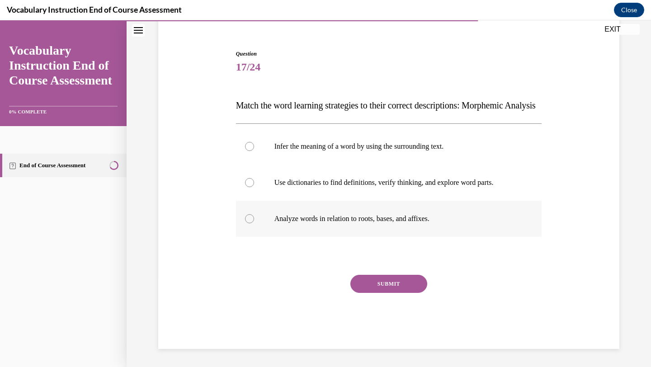
click at [333, 222] on p "Analyze words in relation to roots, bases, and affixes." at bounding box center [396, 218] width 245 height 9
click at [254, 222] on input "Analyze words in relation to roots, bases, and affixes." at bounding box center [249, 218] width 9 height 9
radio input "true"
click at [376, 279] on button "SUBMIT" at bounding box center [388, 284] width 77 height 18
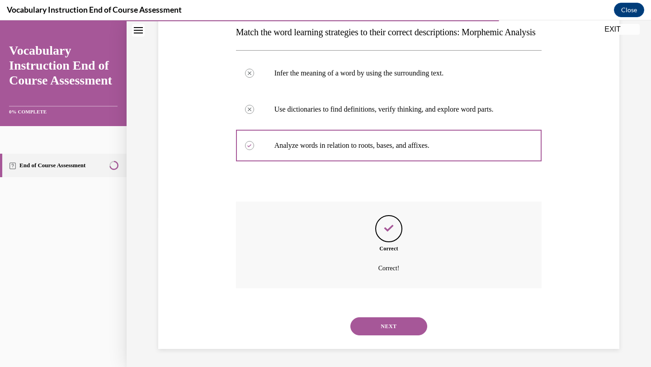
click at [385, 323] on button "NEXT" at bounding box center [388, 326] width 77 height 18
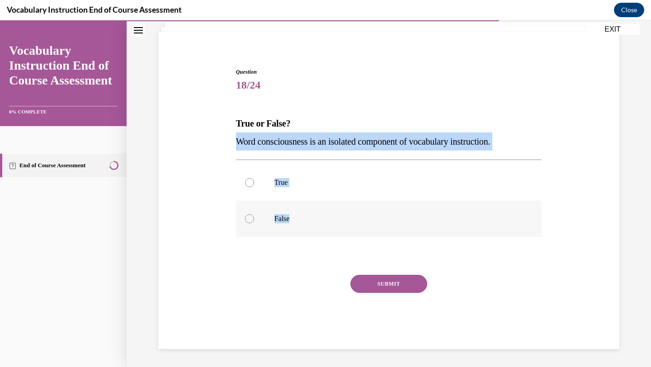
drag, startPoint x: 236, startPoint y: 141, endPoint x: 321, endPoint y: 215, distance: 112.5
click at [321, 215] on div "Question 18/24 True or False? Word consciousness is an isolated component of vo…" at bounding box center [389, 208] width 306 height 281
click at [287, 222] on p "False" at bounding box center [396, 218] width 245 height 9
click at [254, 222] on input "False" at bounding box center [249, 218] width 9 height 9
radio input "true"
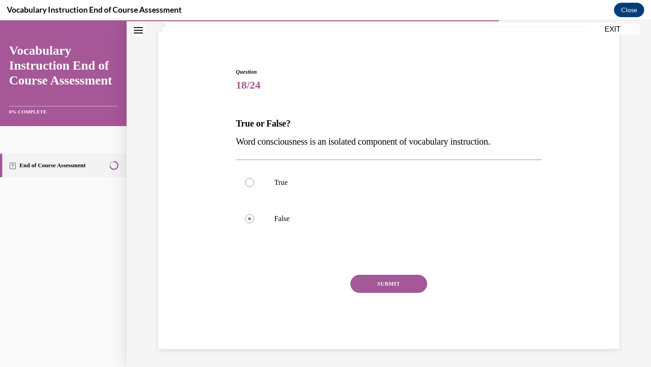
click at [382, 273] on div "Question 18/24 True or False? Word consciousness is an isolated component of vo…" at bounding box center [389, 208] width 306 height 281
click at [381, 284] on button "SUBMIT" at bounding box center [388, 284] width 77 height 18
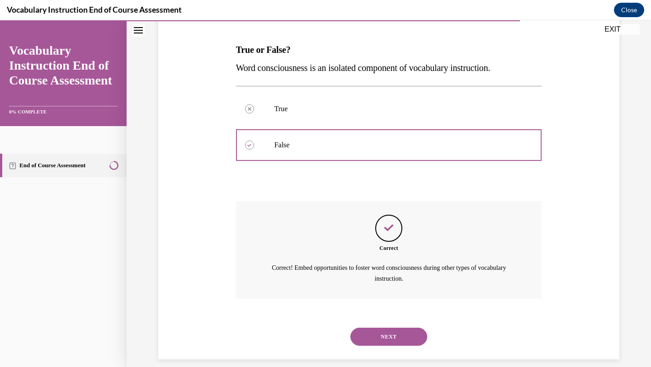
scroll to position [141, 0]
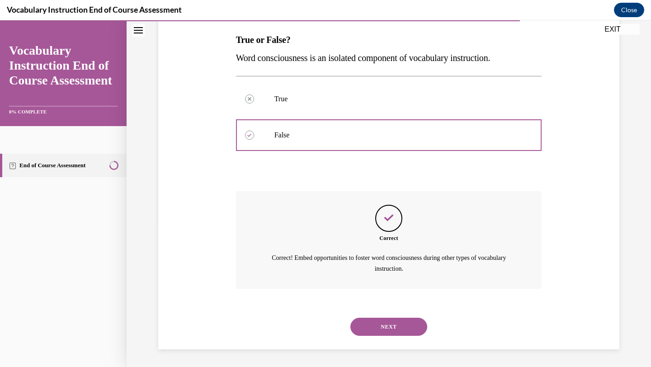
click at [382, 327] on button "NEXT" at bounding box center [388, 327] width 77 height 18
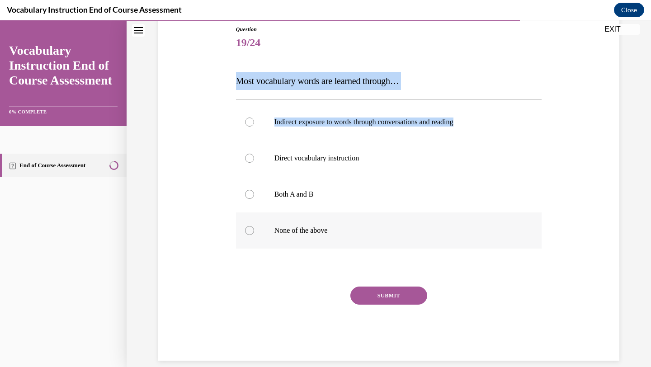
scroll to position [112, 0]
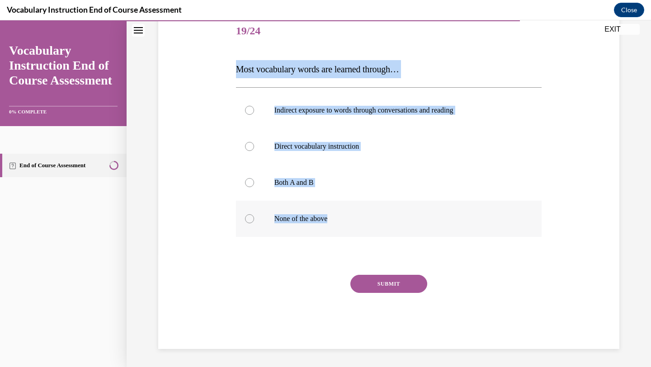
drag, startPoint x: 235, startPoint y: 80, endPoint x: 342, endPoint y: 223, distance: 178.3
click at [342, 223] on div "Question 19/24 Most vocabulary words are learned through… Indirect exposure to …" at bounding box center [389, 181] width 306 height 335
click at [343, 192] on label "Both A and B" at bounding box center [389, 183] width 306 height 36
click at [254, 187] on input "Both A and B" at bounding box center [249, 182] width 9 height 9
radio input "true"
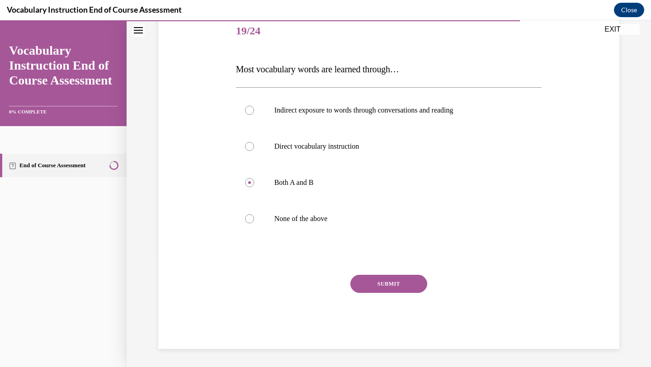
click at [371, 273] on div "Question 19/24 Most vocabulary words are learned through… Indirect exposure to …" at bounding box center [389, 181] width 306 height 335
click at [372, 277] on button "SUBMIT" at bounding box center [388, 284] width 77 height 18
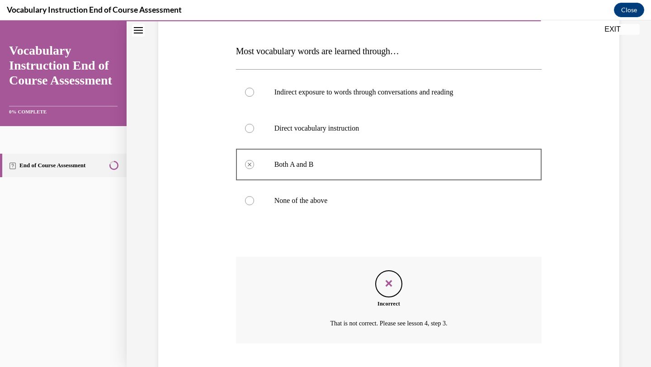
scroll to position [185, 0]
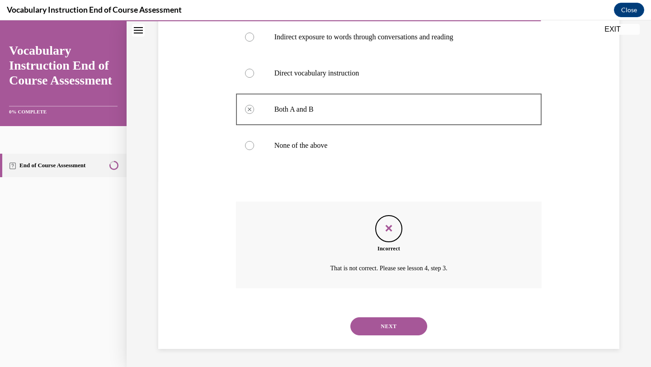
click at [380, 331] on button "NEXT" at bounding box center [388, 326] width 77 height 18
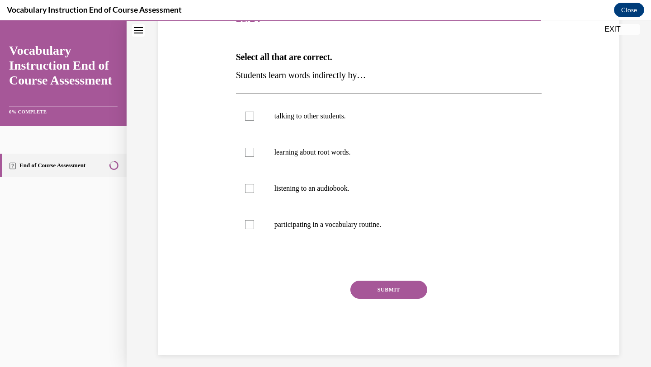
scroll to position [128, 0]
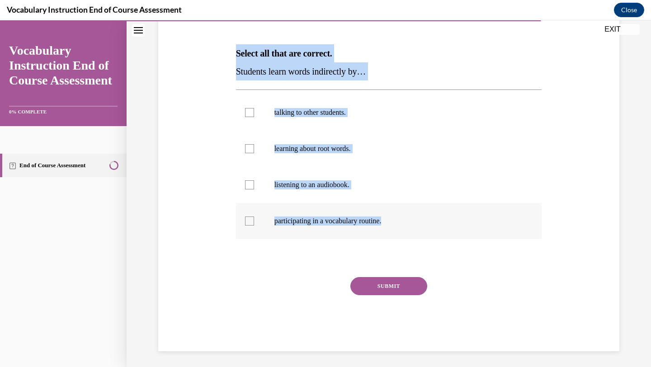
drag, startPoint x: 234, startPoint y: 48, endPoint x: 388, endPoint y: 222, distance: 232.7
click at [389, 221] on div "Question 20/24 Select all that are correct. Students learn words indirectly by……" at bounding box center [389, 167] width 310 height 367
click at [295, 115] on p "talking to other students." at bounding box center [396, 112] width 245 height 9
click at [254, 115] on input "talking to other students." at bounding box center [249, 112] width 9 height 9
checkbox input "true"
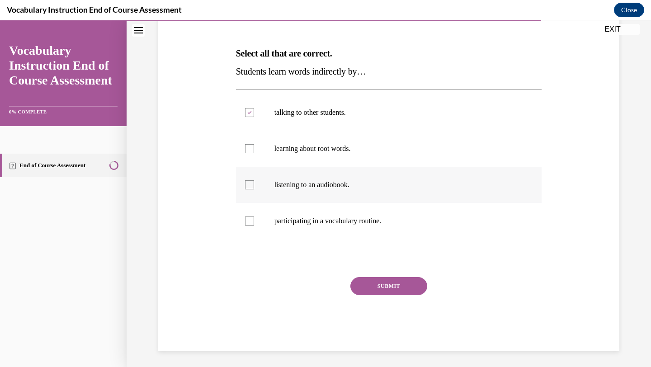
click at [290, 179] on label "listening to an audiobook." at bounding box center [389, 185] width 306 height 36
click at [254, 180] on input "listening to an audiobook." at bounding box center [249, 184] width 9 height 9
checkbox input "true"
click at [348, 223] on p "participating in a vocabulary routine." at bounding box center [396, 220] width 245 height 9
click at [254, 223] on input "participating in a vocabulary routine." at bounding box center [249, 220] width 9 height 9
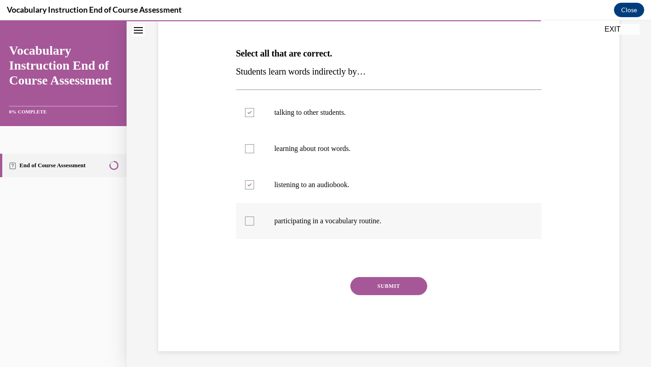
checkbox input "true"
click at [377, 284] on button "SUBMIT" at bounding box center [388, 286] width 77 height 18
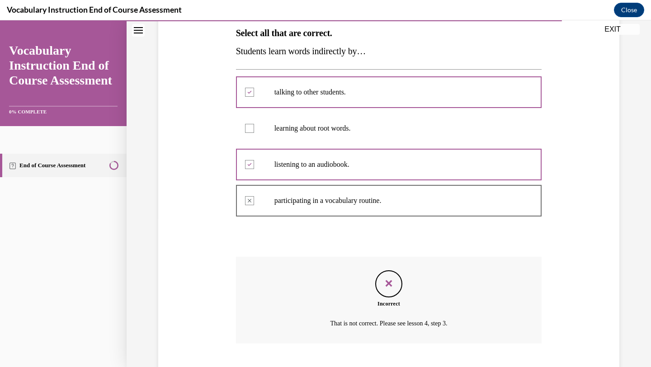
scroll to position [203, 0]
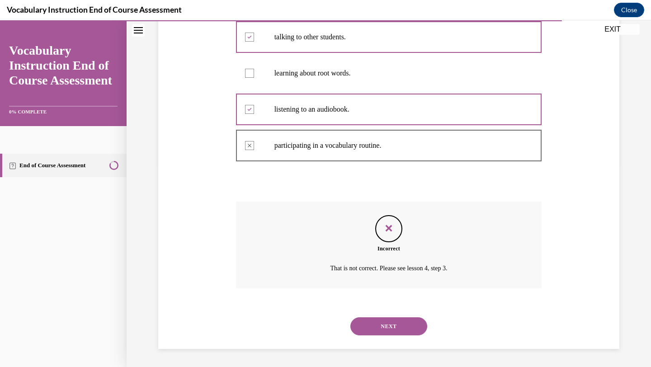
click at [386, 327] on button "NEXT" at bounding box center [388, 326] width 77 height 18
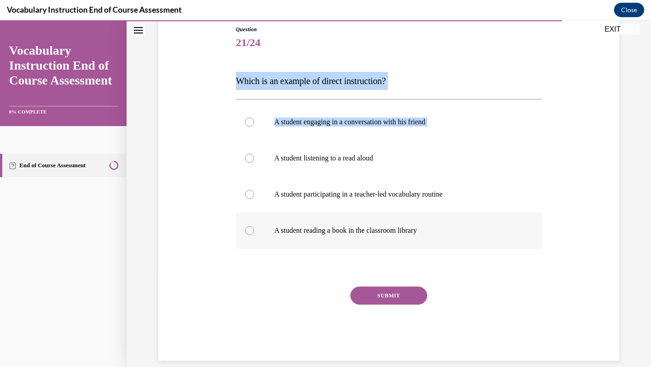
scroll to position [112, 0]
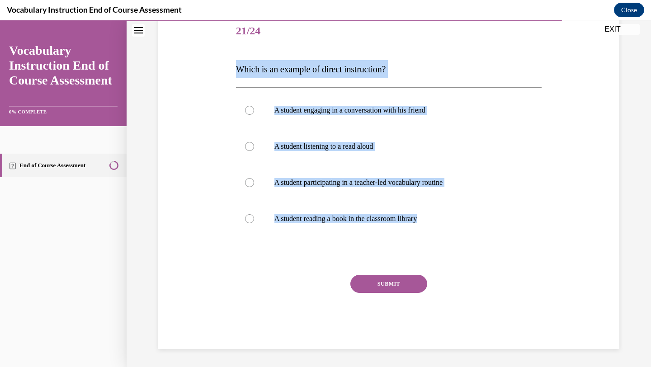
drag, startPoint x: 237, startPoint y: 81, endPoint x: 442, endPoint y: 268, distance: 277.1
click at [444, 268] on div "Question 21/24 Which is an example of direct instruction? A student engaging in…" at bounding box center [389, 181] width 306 height 335
click at [320, 177] on label "A student participating in a teacher-led vocabulary routine" at bounding box center [389, 183] width 306 height 36
click at [254, 178] on input "A student participating in a teacher-led vocabulary routine" at bounding box center [249, 182] width 9 height 9
radio input "true"
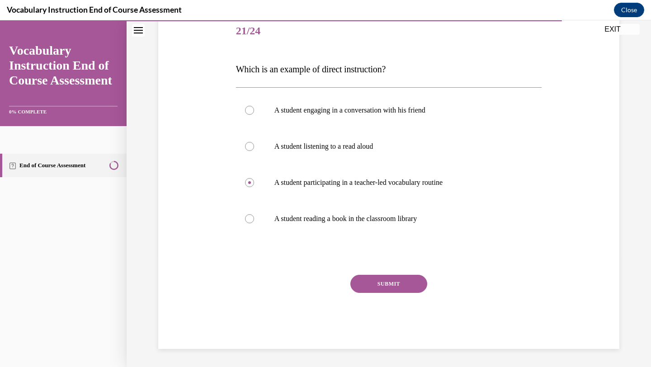
click at [366, 275] on button "SUBMIT" at bounding box center [388, 284] width 77 height 18
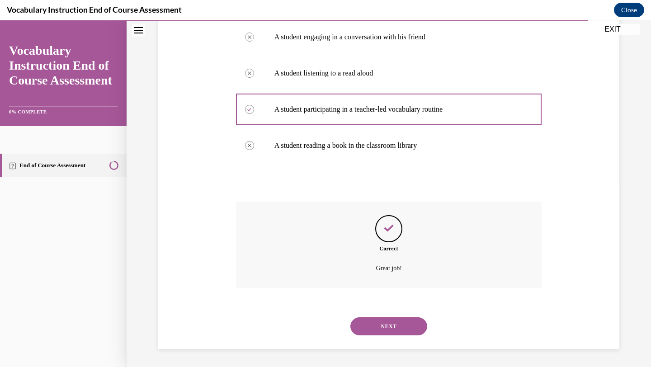
click at [377, 319] on button "NEXT" at bounding box center [388, 326] width 77 height 18
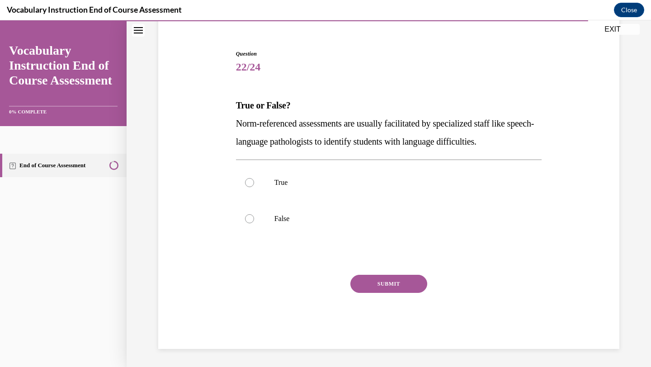
scroll to position [76, 0]
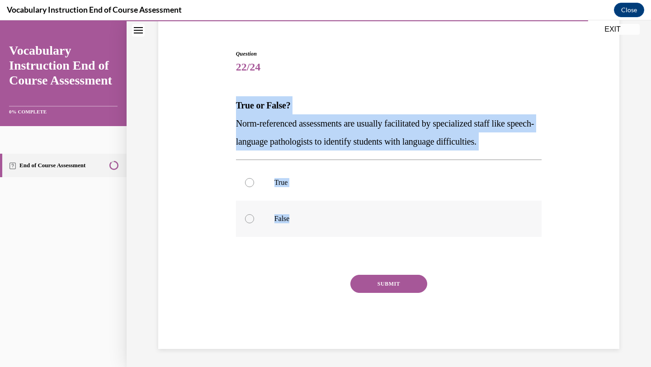
drag, startPoint x: 233, startPoint y: 102, endPoint x: 341, endPoint y: 216, distance: 157.3
click at [341, 216] on div "Question 22/24 True or False? Norm-referenced assessments are usually facilitat…" at bounding box center [388, 186] width 465 height 326
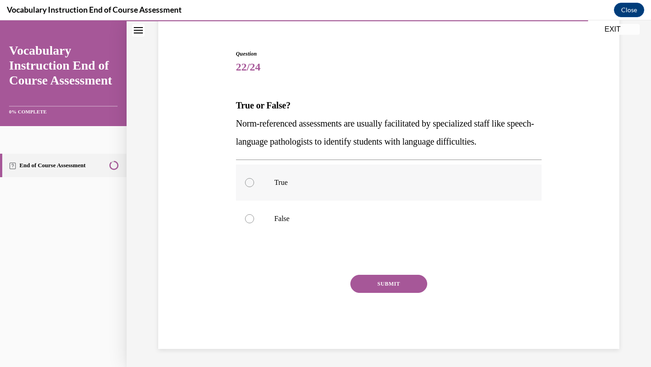
click at [257, 169] on label "True" at bounding box center [389, 183] width 306 height 36
click at [254, 178] on input "True" at bounding box center [249, 182] width 9 height 9
radio input "true"
click at [391, 275] on button "SUBMIT" at bounding box center [388, 284] width 77 height 18
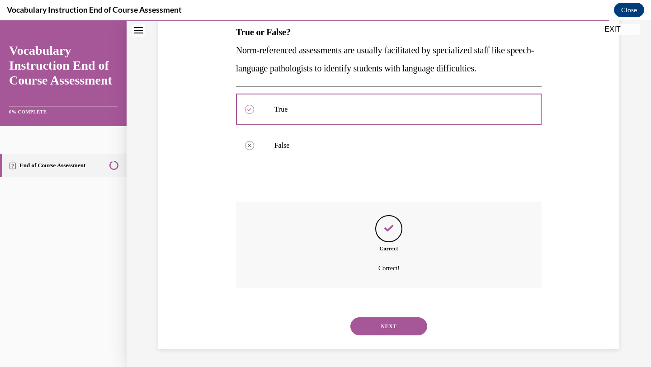
click at [376, 325] on button "NEXT" at bounding box center [388, 326] width 77 height 18
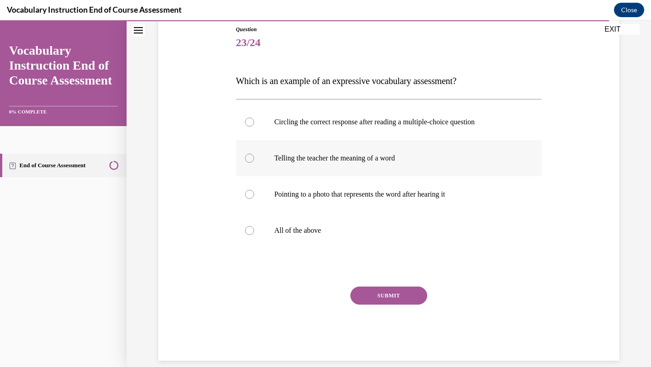
scroll to position [112, 0]
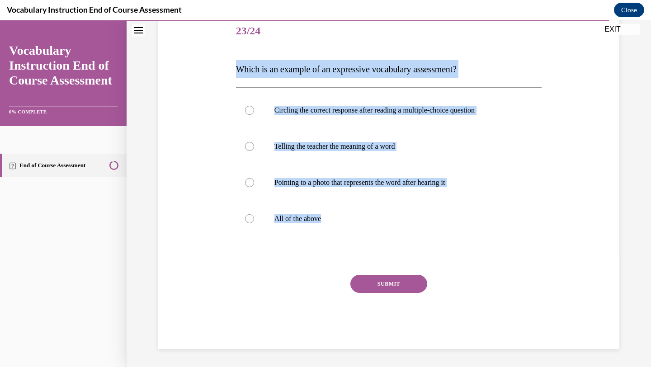
drag, startPoint x: 233, startPoint y: 83, endPoint x: 382, endPoint y: 238, distance: 214.5
click at [383, 237] on div "Question 23/24 Which is an example of an expressive vocabulary assessment? Circ…" at bounding box center [389, 174] width 310 height 349
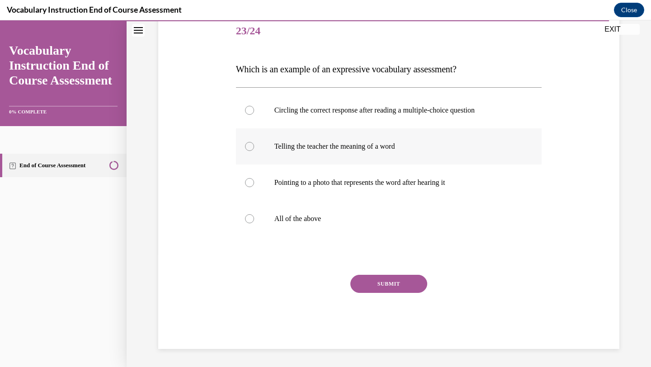
click at [339, 144] on p "Telling the teacher the meaning of a word" at bounding box center [396, 146] width 245 height 9
click at [254, 144] on input "Telling the teacher the meaning of a word" at bounding box center [249, 146] width 9 height 9
radio input "true"
click at [376, 273] on div "Question 23/24 Which is an example of an expressive vocabulary assessment? Circ…" at bounding box center [389, 181] width 306 height 335
click at [377, 278] on button "SUBMIT" at bounding box center [388, 284] width 77 height 18
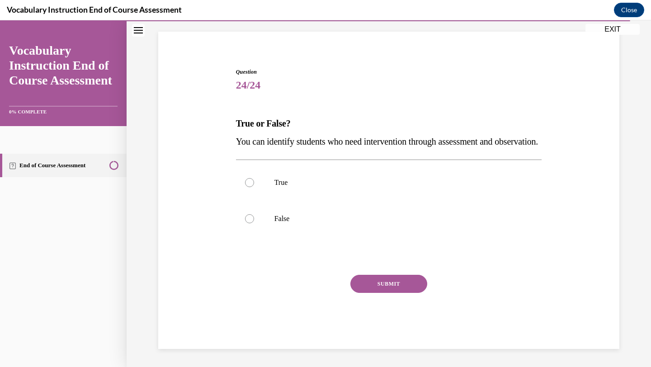
scroll to position [76, 0]
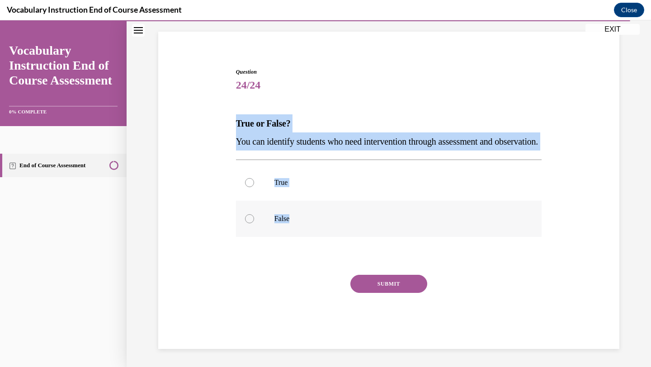
drag, startPoint x: 233, startPoint y: 107, endPoint x: 316, endPoint y: 218, distance: 138.8
click at [316, 218] on div "Question 24/24 True or False? You can identify students who need intervention t…" at bounding box center [388, 195] width 465 height 308
click at [300, 183] on p "True" at bounding box center [396, 182] width 245 height 9
click at [254, 183] on input "True" at bounding box center [249, 182] width 9 height 9
radio input "true"
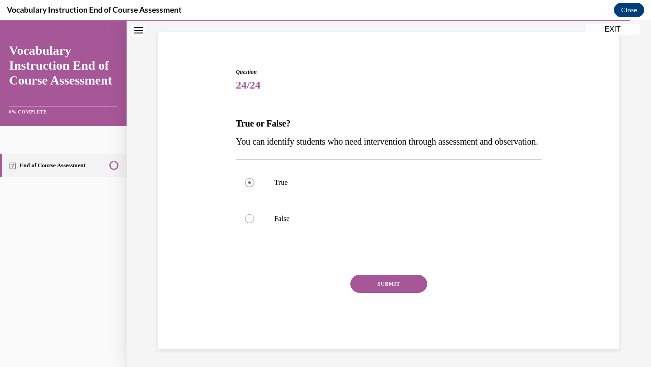
click at [392, 288] on button "SUBMIT" at bounding box center [388, 284] width 77 height 18
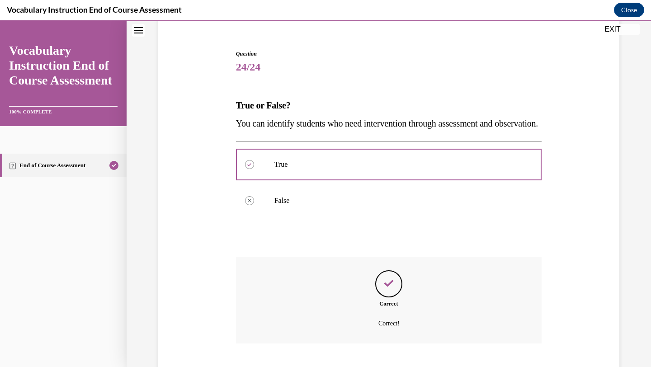
scroll to position [149, 0]
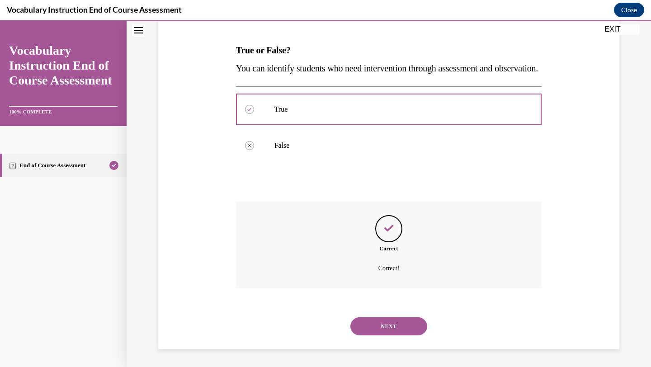
click at [394, 322] on button "NEXT" at bounding box center [388, 326] width 77 height 18
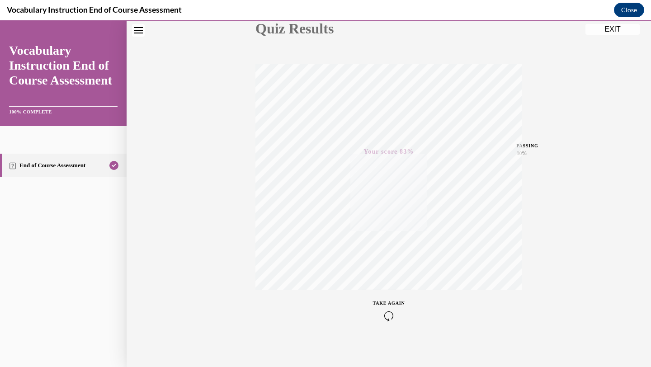
scroll to position [117, 0]
click at [607, 34] on button "EXIT" at bounding box center [612, 29] width 54 height 11
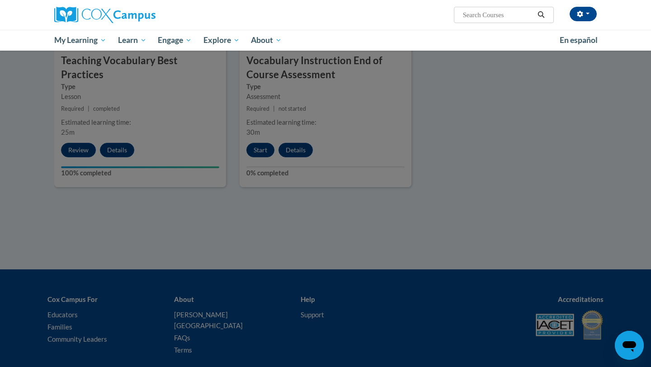
click at [507, 90] on div at bounding box center [325, 183] width 651 height 367
click at [550, 118] on div at bounding box center [325, 183] width 651 height 367
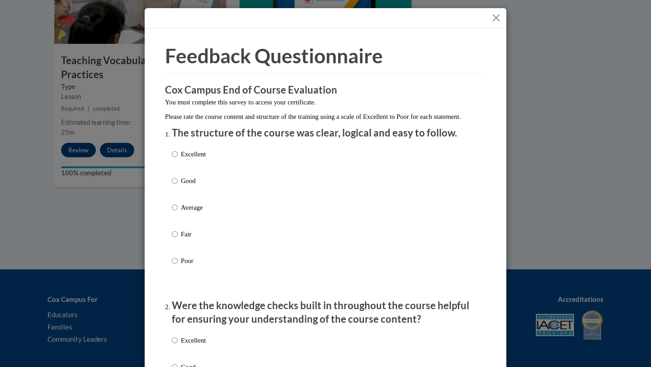
click at [497, 16] on button "Close" at bounding box center [495, 17] width 11 height 11
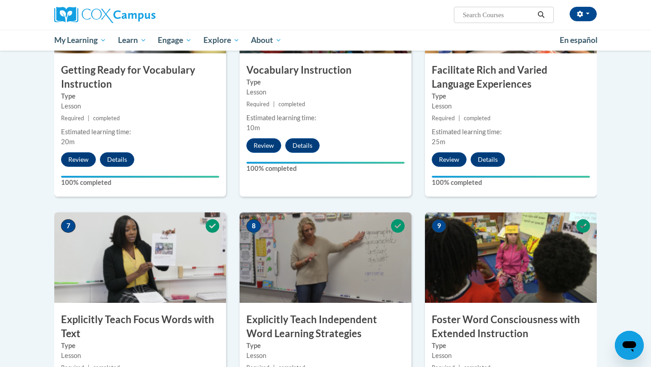
scroll to position [393, 0]
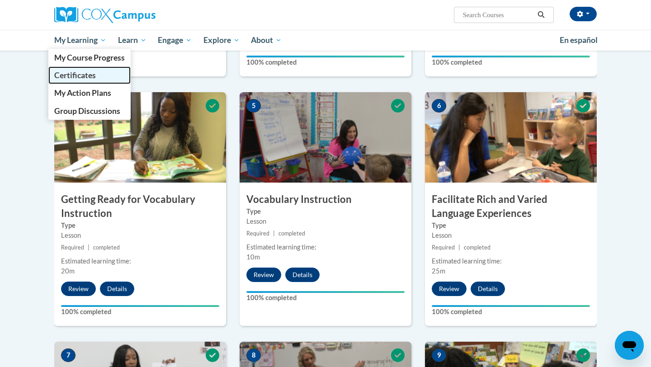
click at [102, 73] on link "Certificates" at bounding box center [89, 75] width 82 height 18
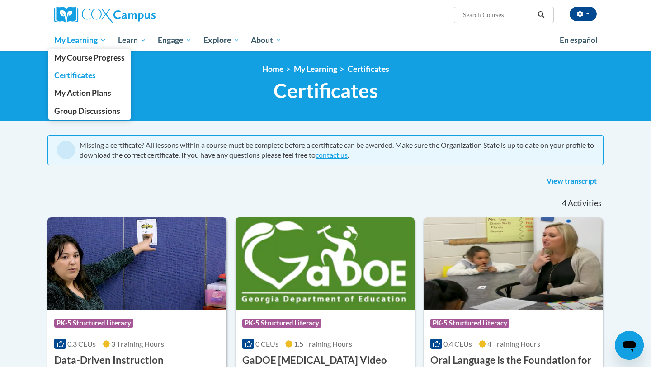
click at [79, 44] on span "My Learning" at bounding box center [80, 40] width 52 height 11
click at [98, 56] on span "My Course Progress" at bounding box center [89, 57] width 71 height 9
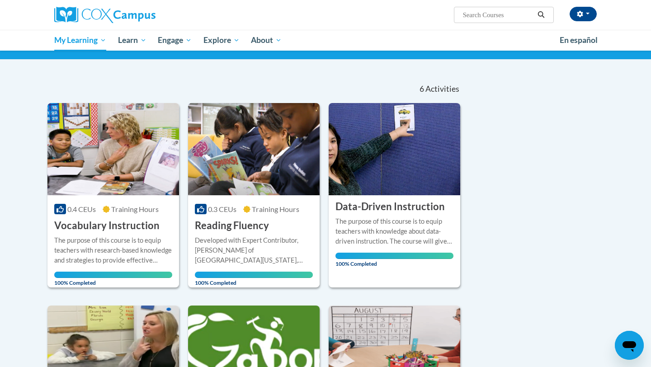
scroll to position [63, 0]
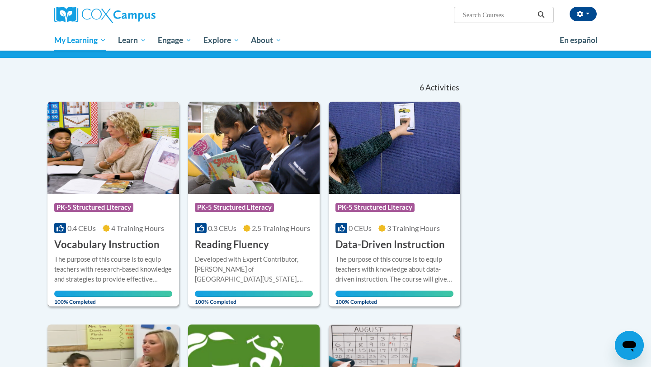
click at [131, 211] on span "PK-5 Structured Literacy" at bounding box center [93, 207] width 79 height 9
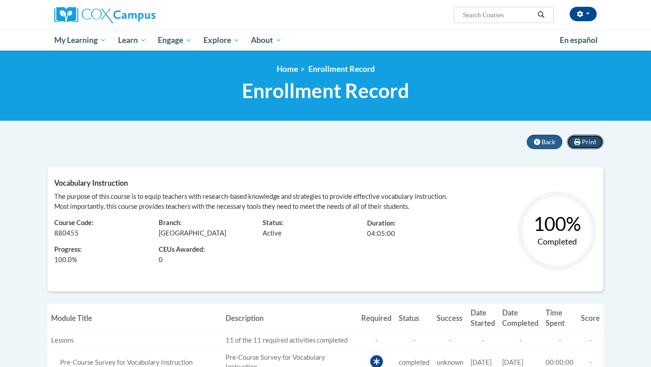
click at [586, 141] on span "Print" at bounding box center [589, 142] width 14 height 8
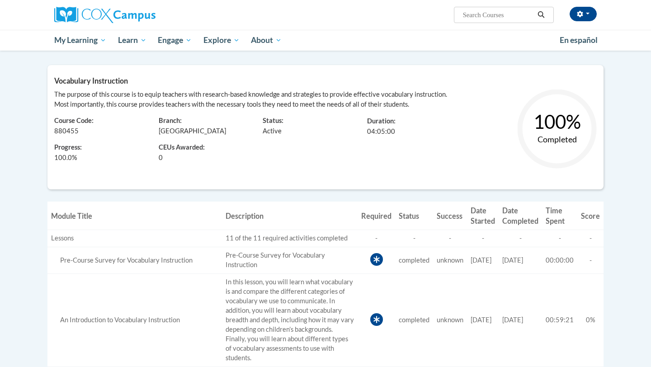
scroll to position [100, 0]
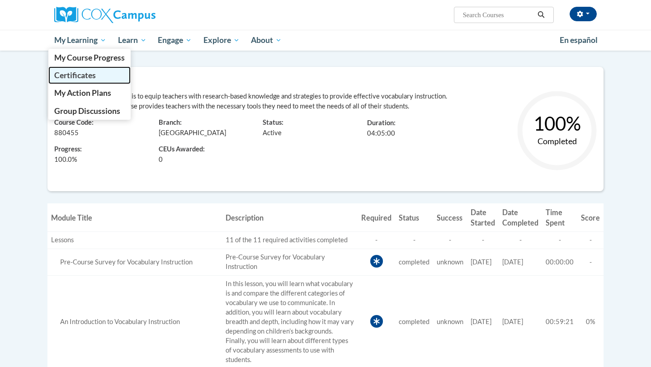
click at [99, 72] on link "Certificates" at bounding box center [89, 75] width 82 height 18
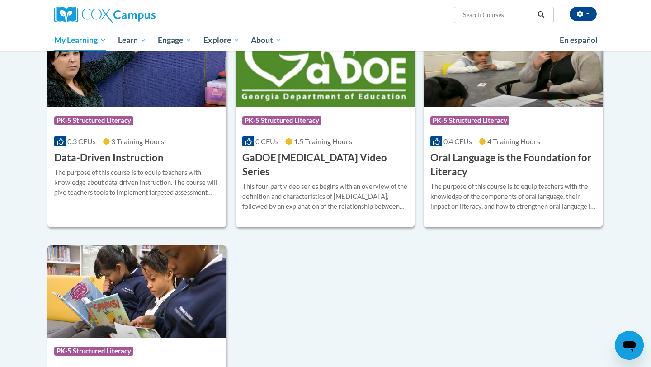
scroll to position [205, 0]
